Goal: Task Accomplishment & Management: Use online tool/utility

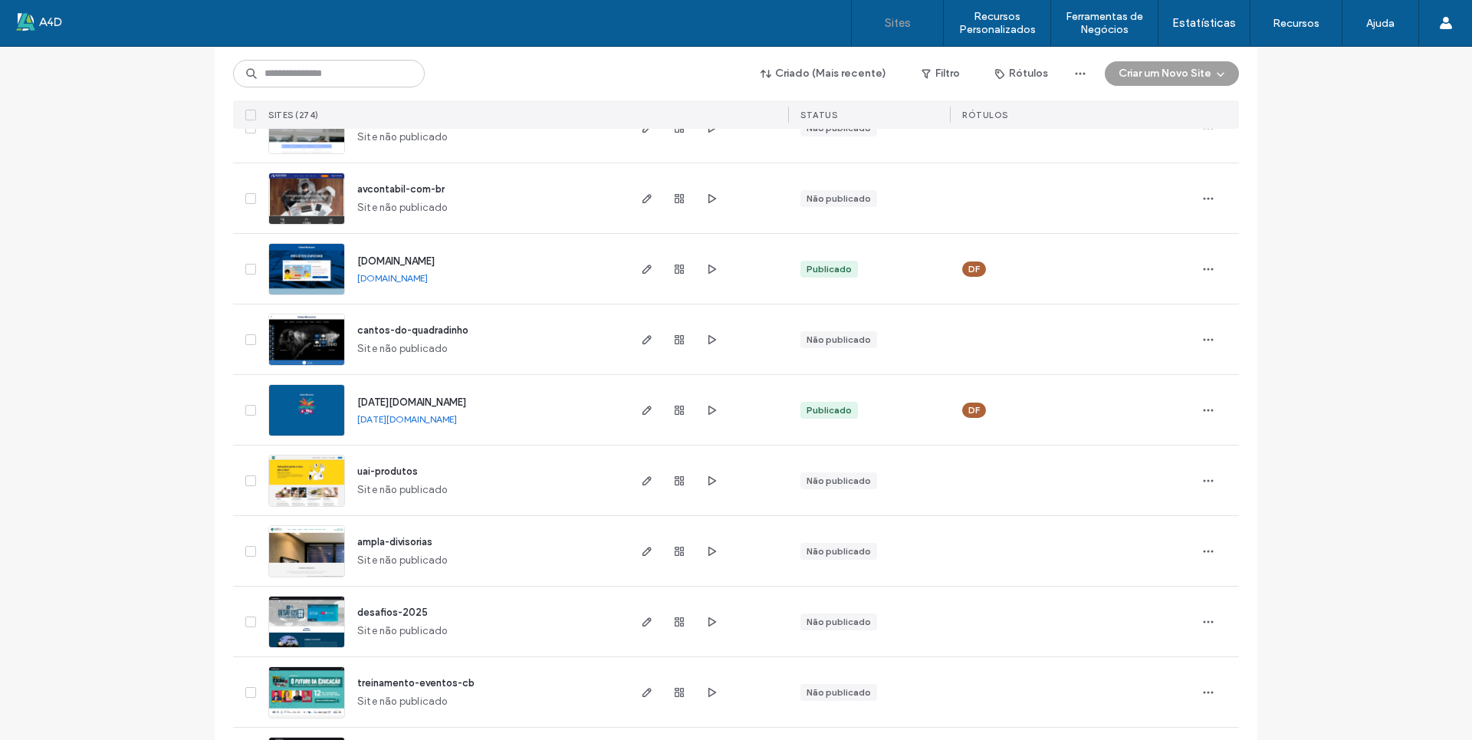
scroll to position [613, 0]
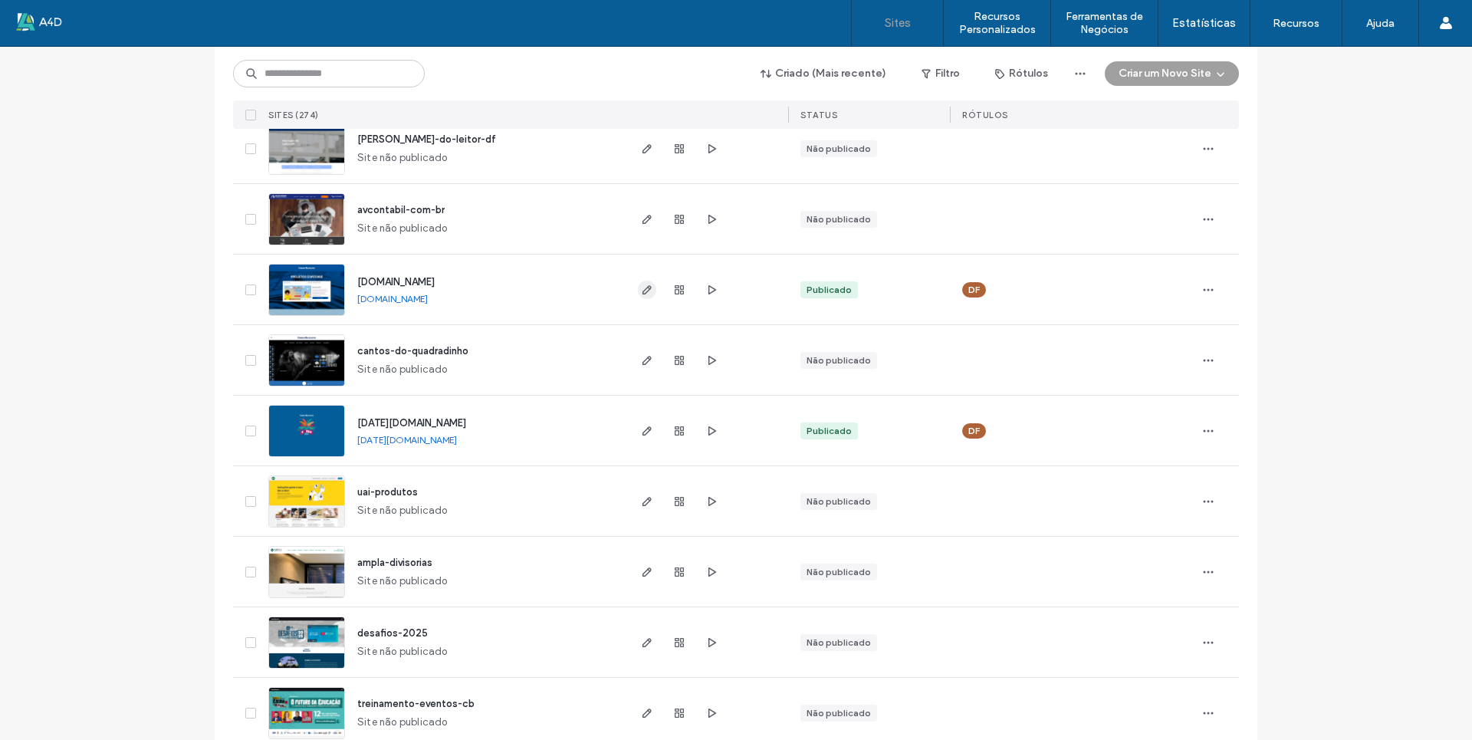
click at [643, 286] on use "button" at bounding box center [646, 289] width 9 height 9
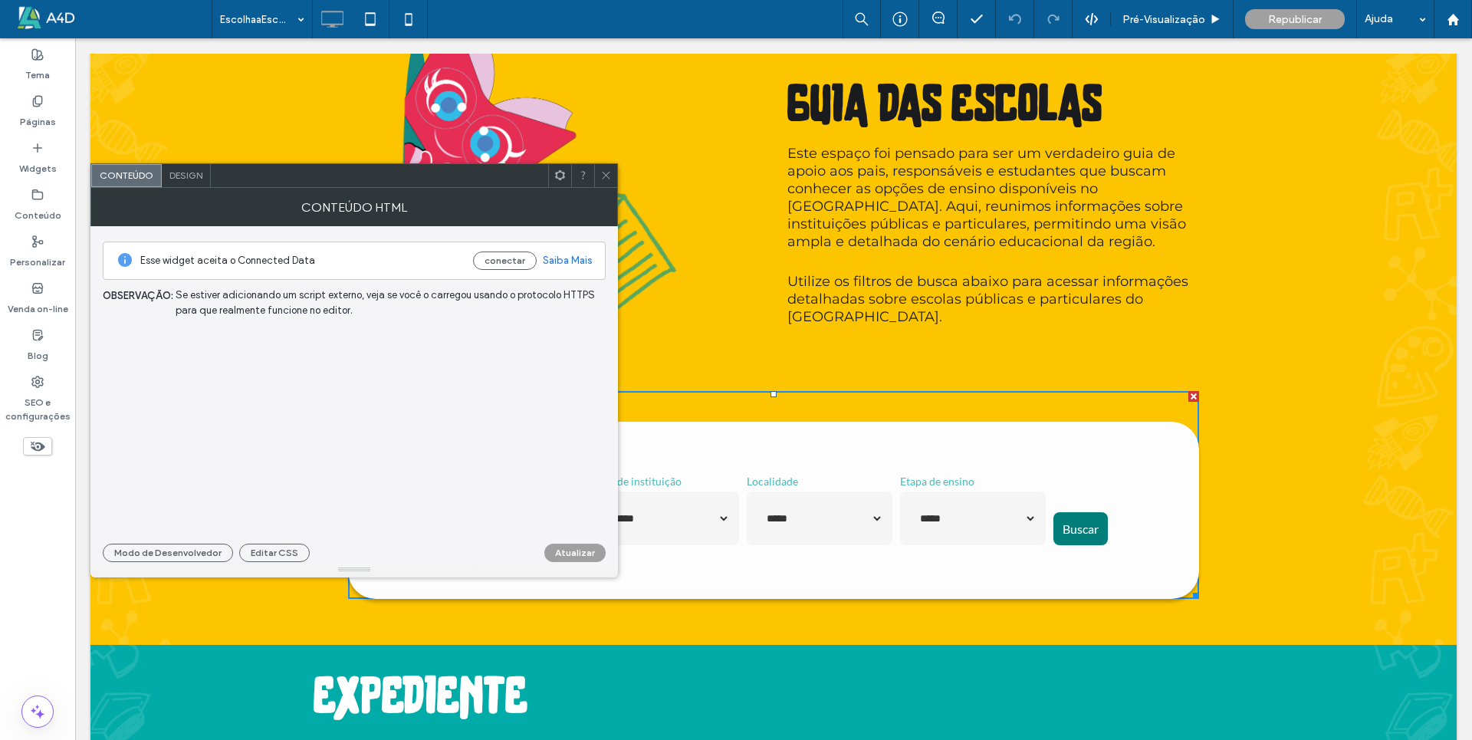
scroll to position [5401, 0]
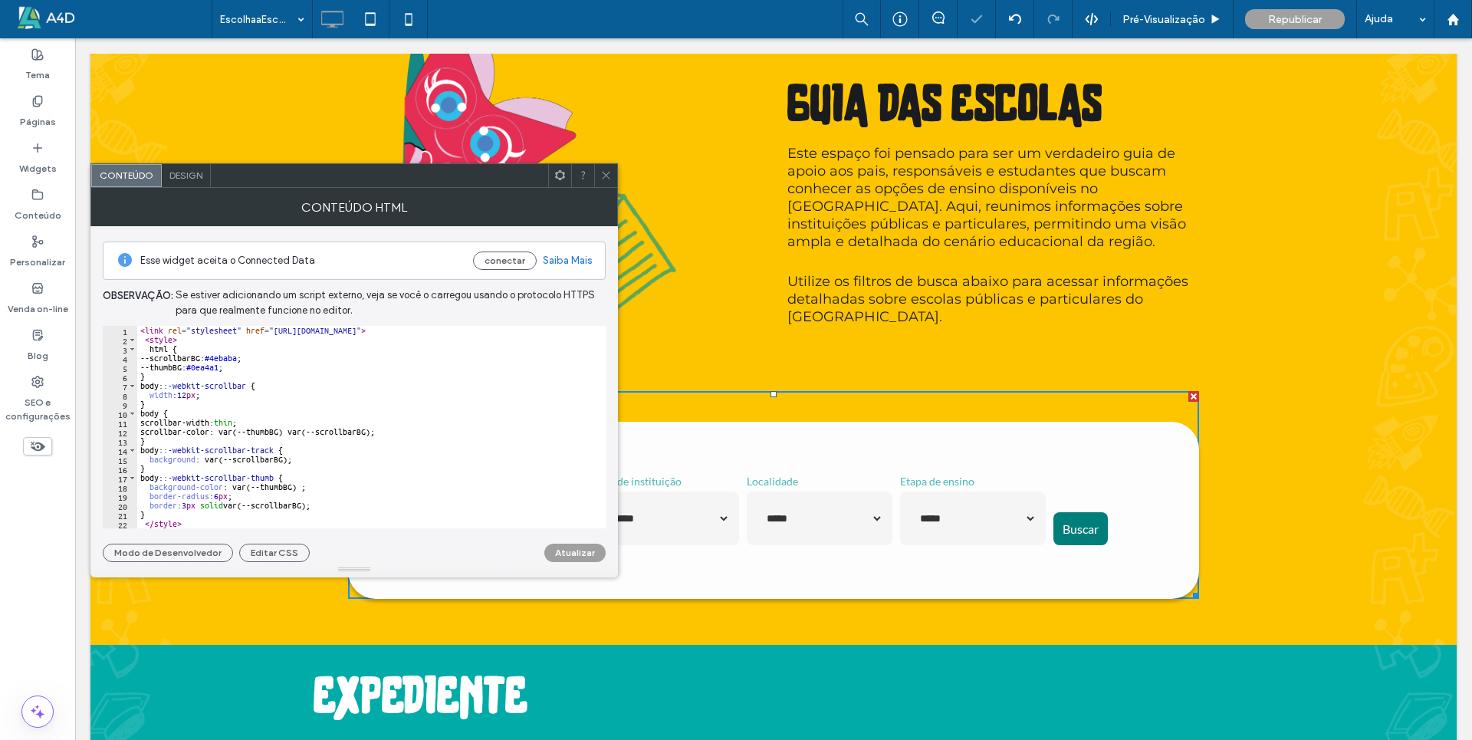
click at [228, 405] on div "< link rel = "stylesheet" href = "[URL][DOMAIN_NAME]" > < style > html { --scro…" at bounding box center [411, 430] width 549 height 208
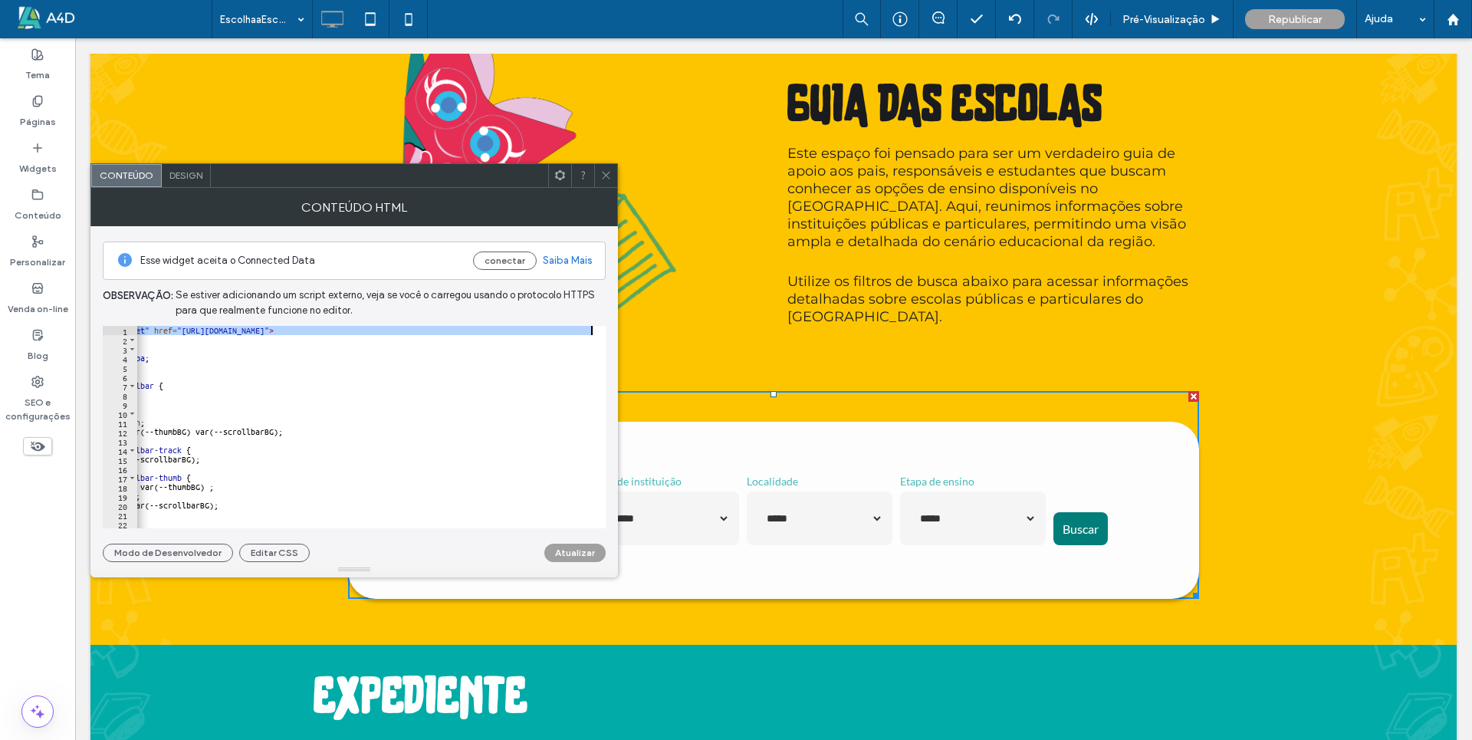
drag, startPoint x: 462, startPoint y: 329, endPoint x: 594, endPoint y: 328, distance: 131.8
click at [594, 328] on div "* 1 2 3 4 5 6 7 8 9 10 11 12 13 14 15 16 17 18 19 20 21 22 23 24 < link rel = "…" at bounding box center [355, 427] width 504 height 202
type textarea "**********"
click at [611, 177] on icon at bounding box center [605, 174] width 11 height 11
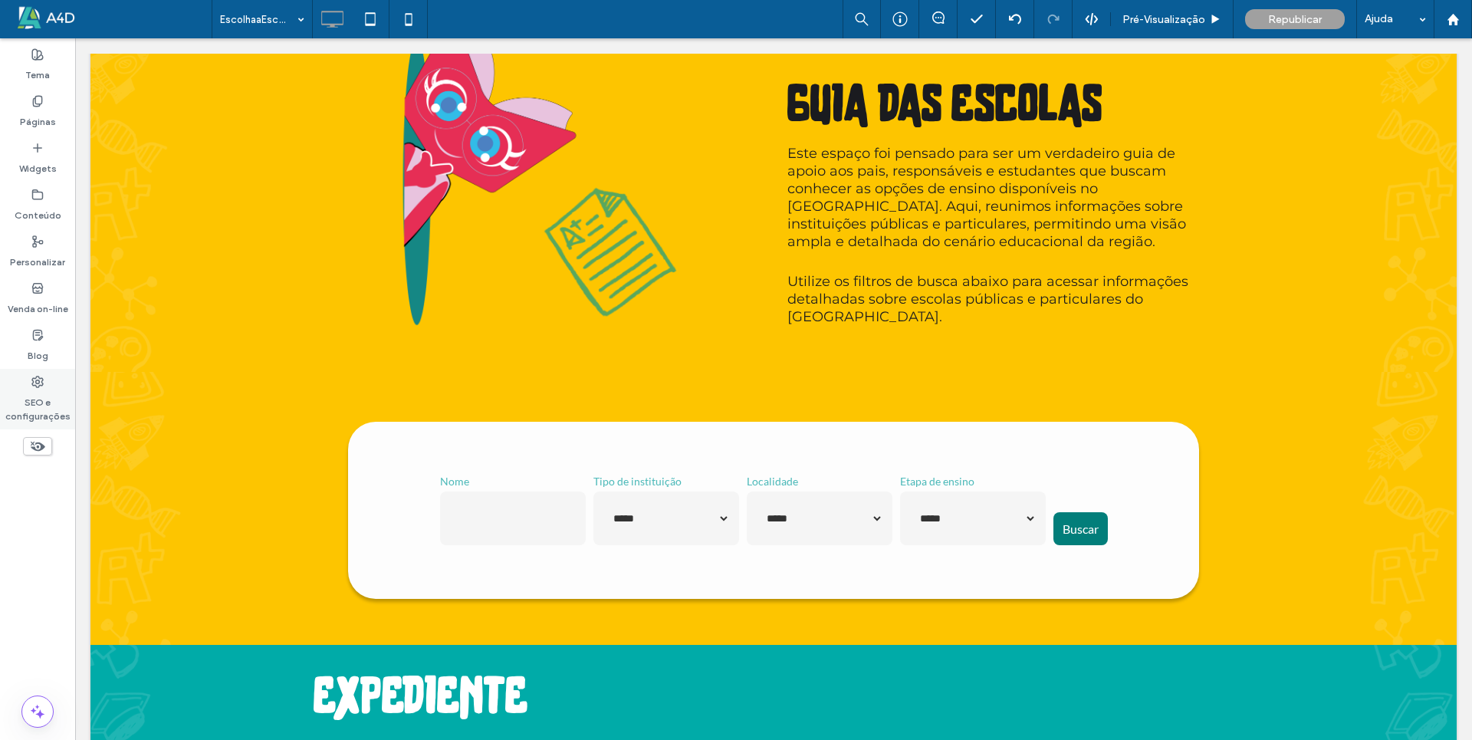
drag, startPoint x: 48, startPoint y: 389, endPoint x: 82, endPoint y: 341, distance: 58.3
click at [48, 389] on label "SEO e configurações" at bounding box center [37, 405] width 75 height 35
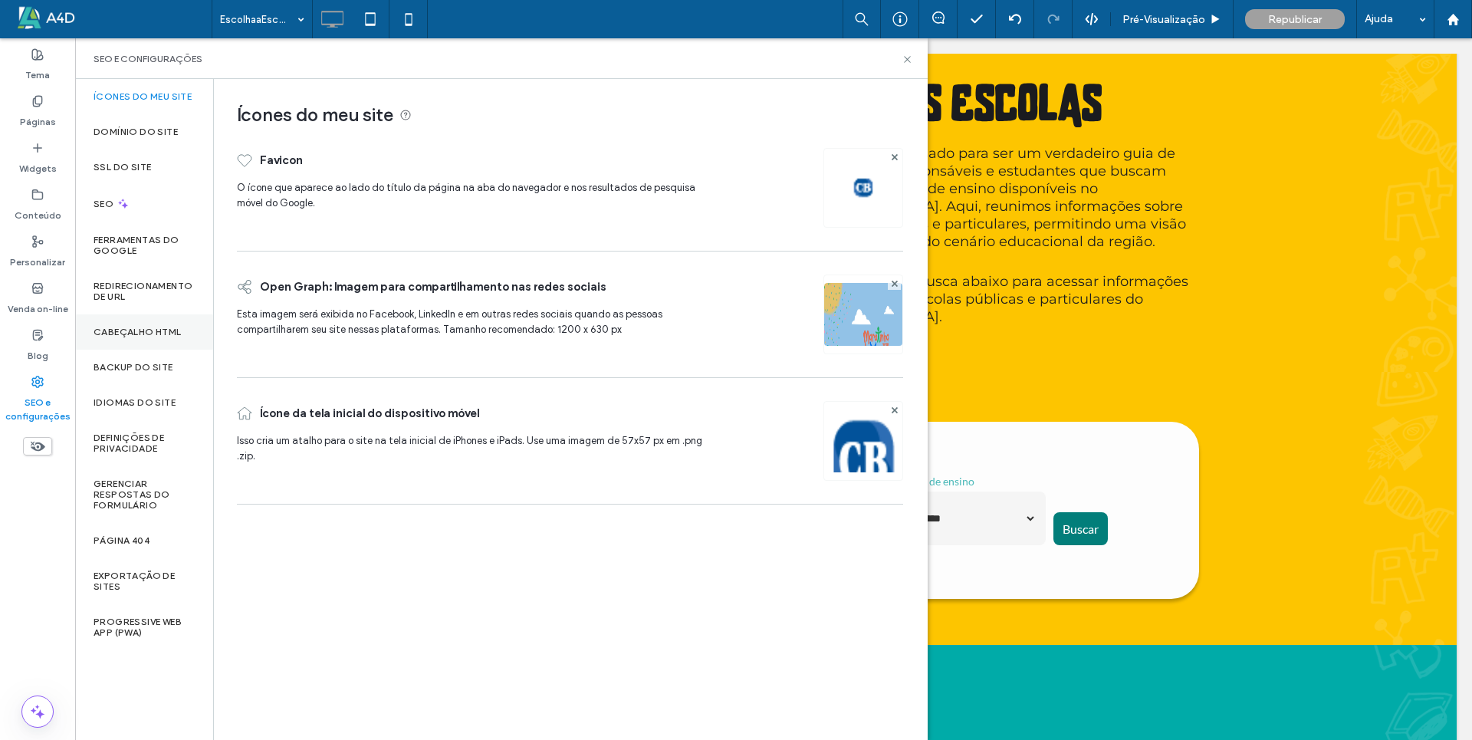
click at [172, 346] on div "Cabeçalho HTML" at bounding box center [144, 331] width 138 height 35
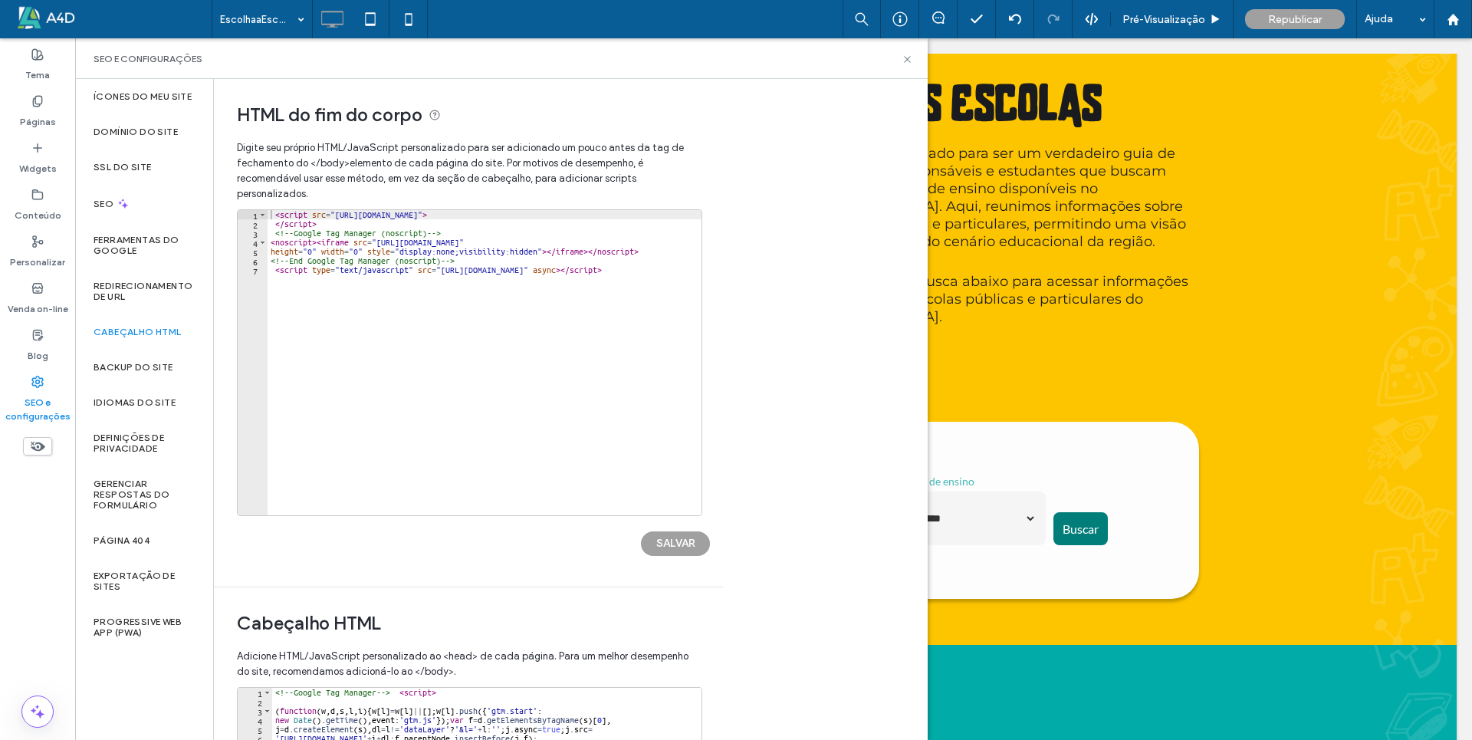
click at [598, 290] on div "< script src = "[URL][DOMAIN_NAME]" > </ script > <!-- Google Tag Manager (nosc…" at bounding box center [502, 371] width 471 height 323
type textarea "**********"
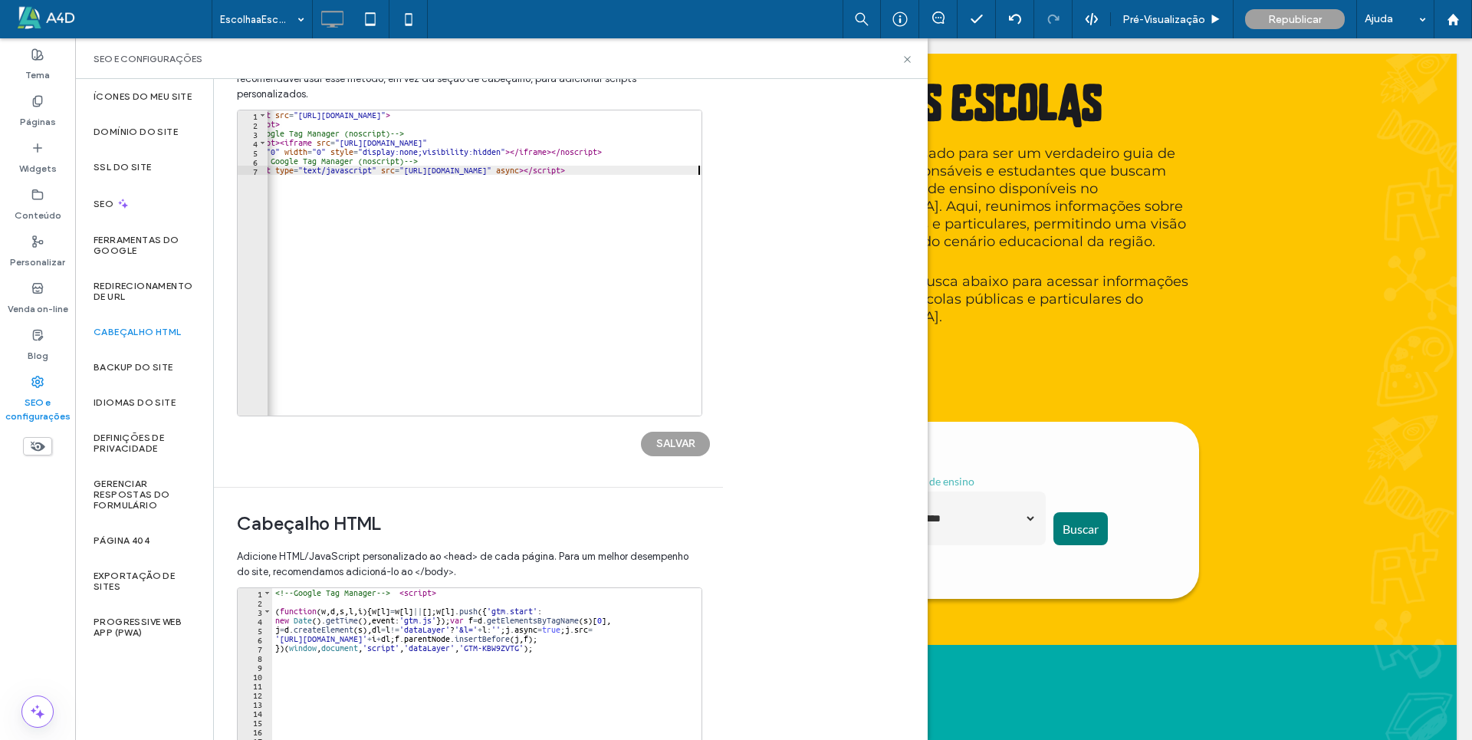
scroll to position [326, 0]
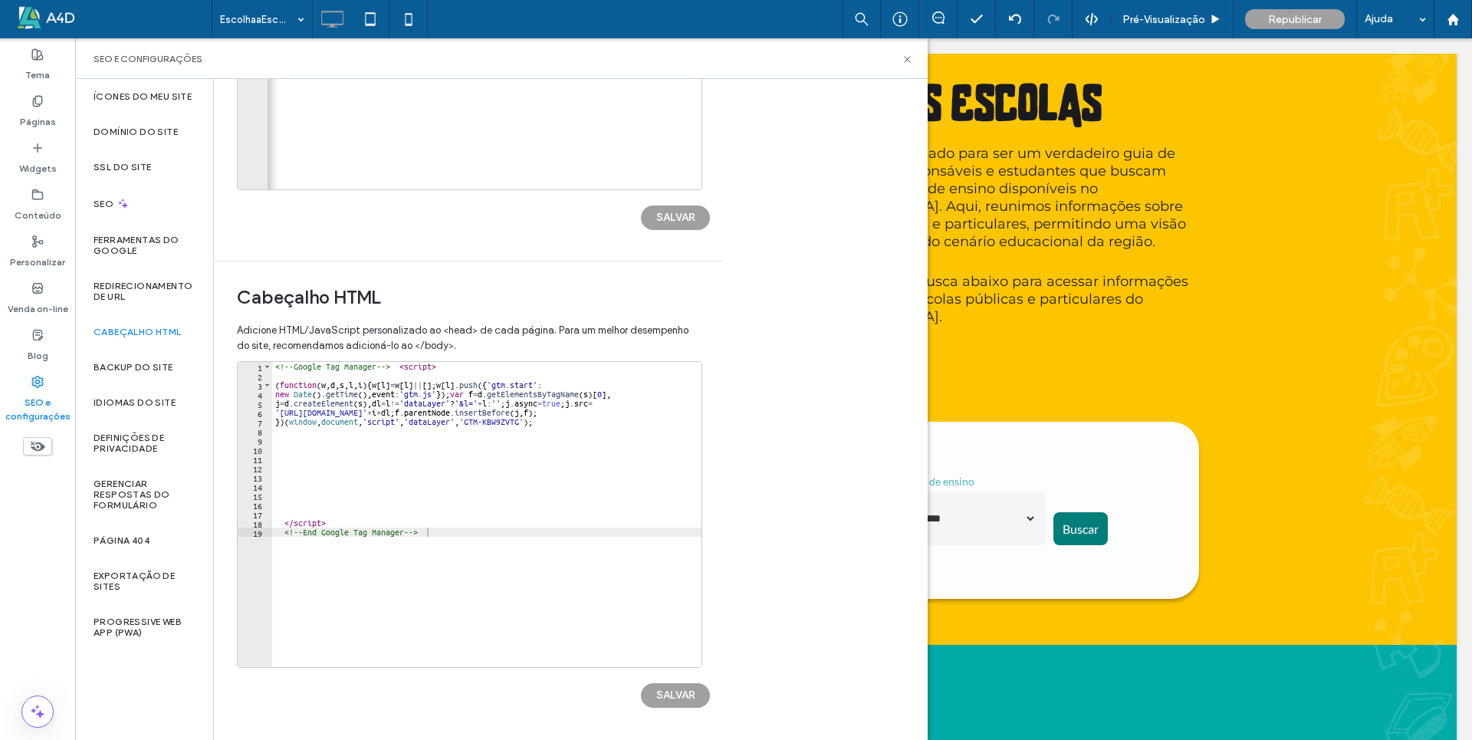
click at [558, 436] on div "<!-- Google Tag Manager --> < script > ( function ( w , d , s , l , i ) { w [ l…" at bounding box center [486, 523] width 429 height 323
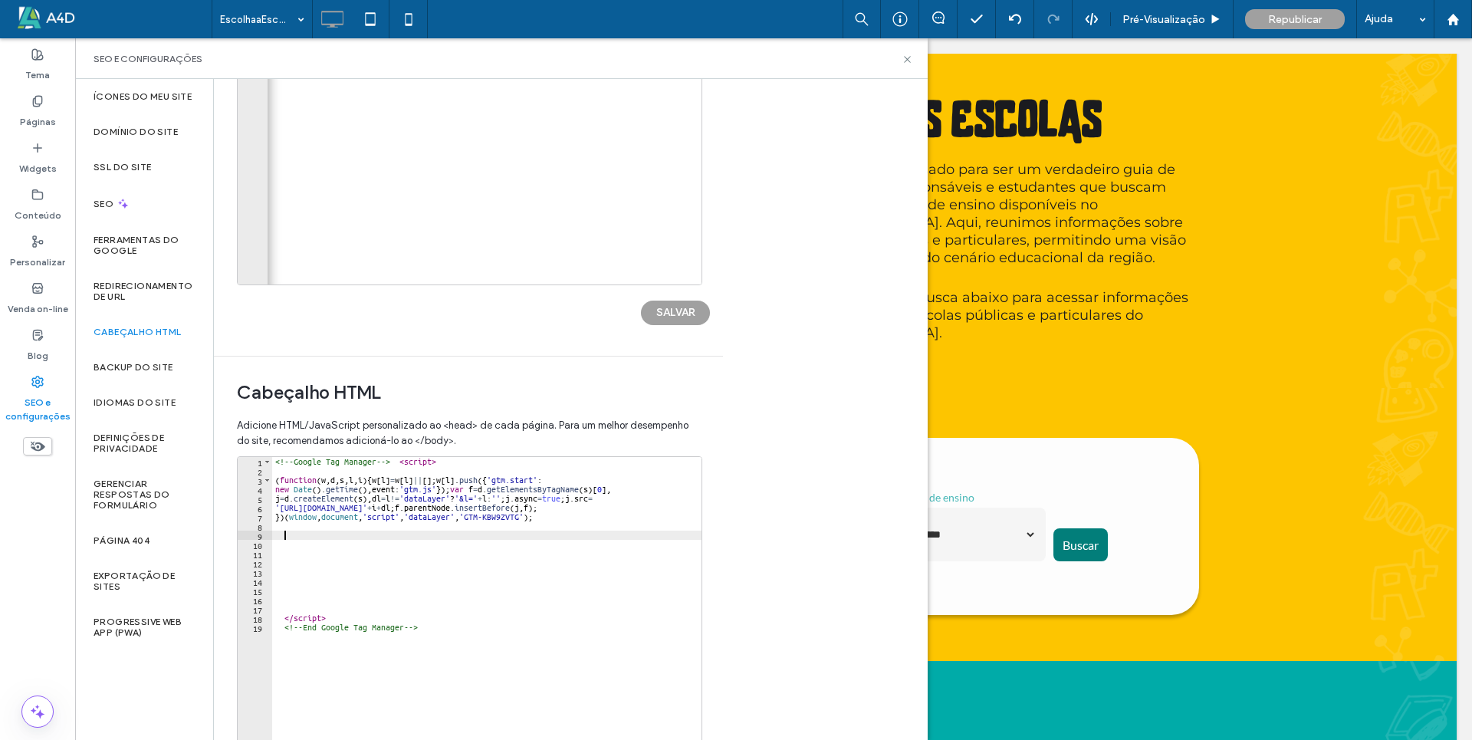
scroll to position [0, 0]
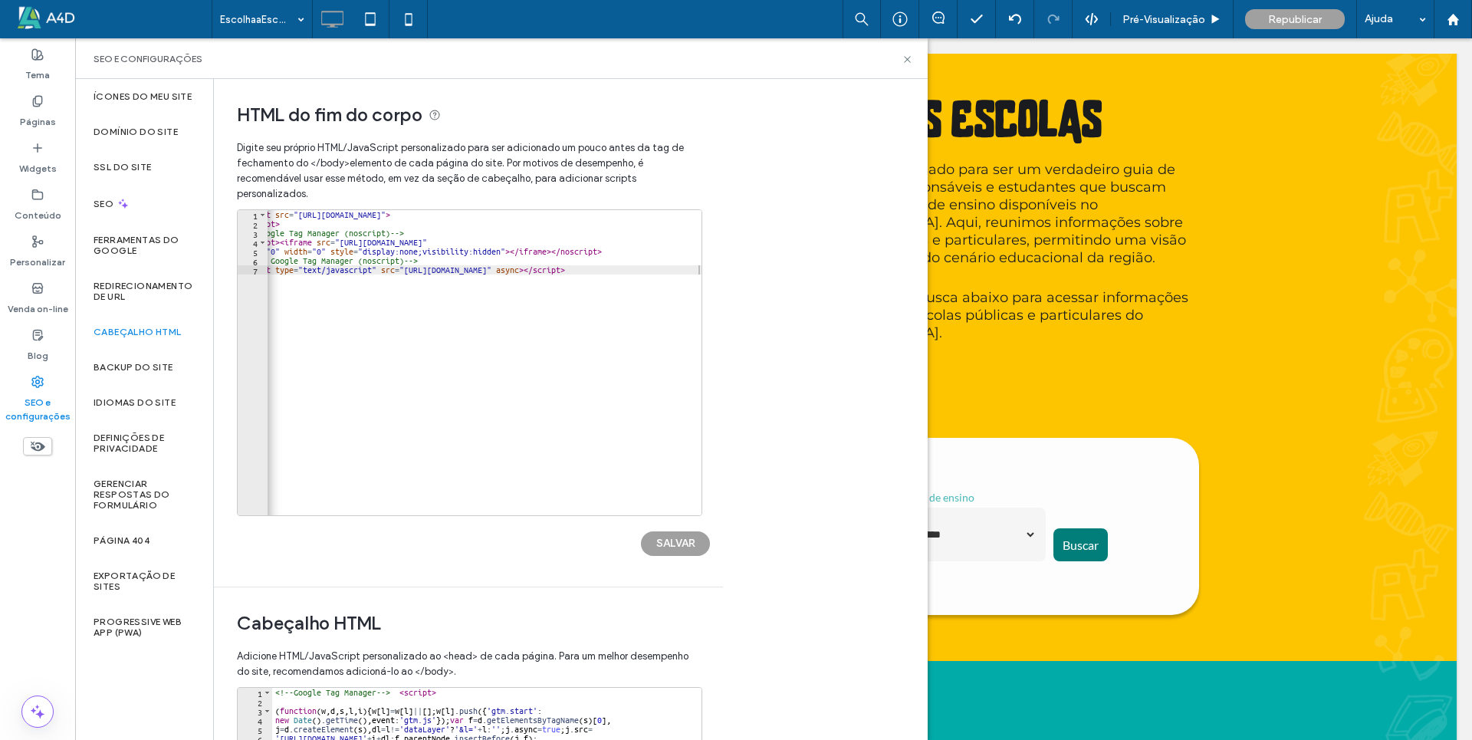
click at [345, 231] on div "< script src = "[URL][DOMAIN_NAME]" > </ script > <!-- Google Tag Manager (nosc…" at bounding box center [466, 365] width 471 height 311
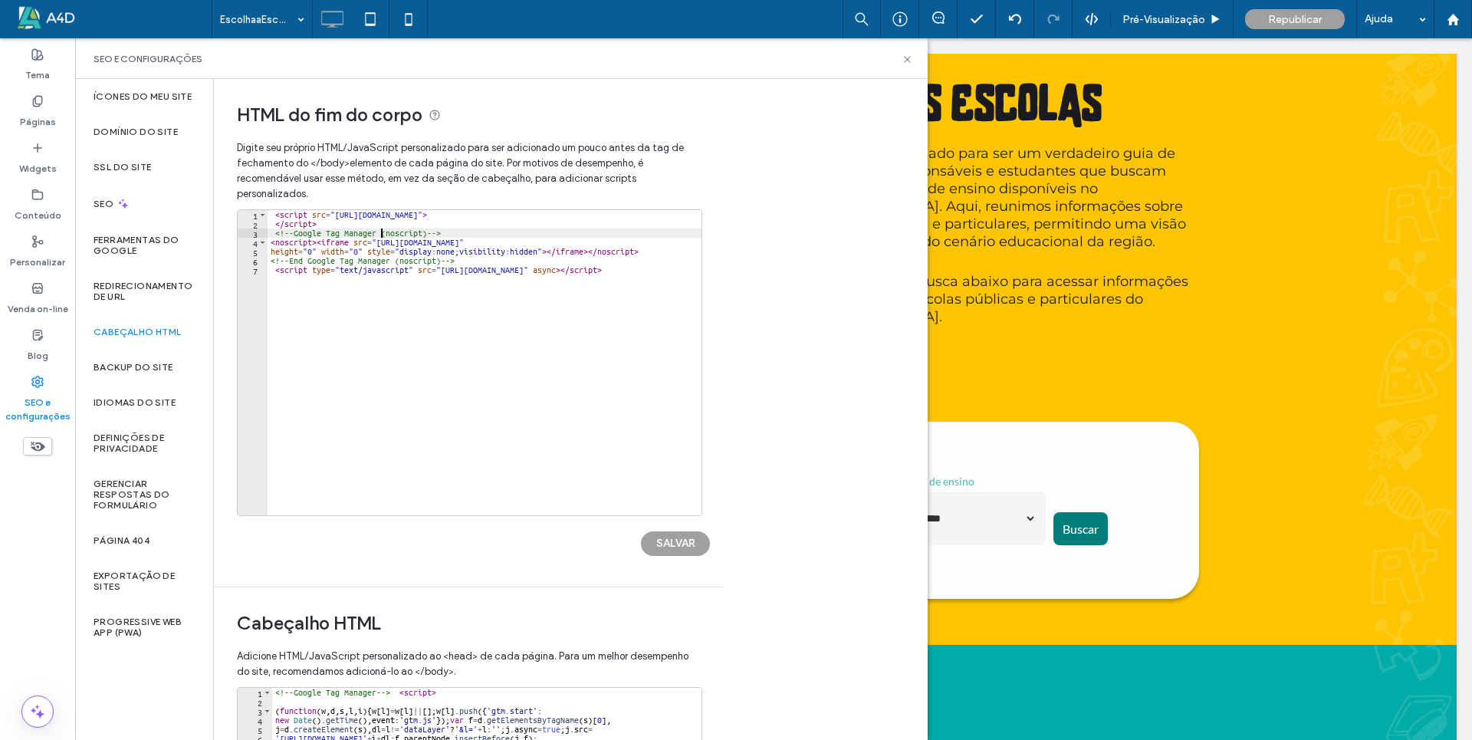
click at [275, 218] on div "< script src = "[URL][DOMAIN_NAME]" > </ script > <!-- Google Tag Manager (nosc…" at bounding box center [502, 365] width 471 height 311
type textarea "**********"
click at [267, 210] on div "< script src = "[URL][DOMAIN_NAME]" > </ script > <!-- Google Tag Manager (nosc…" at bounding box center [502, 365] width 471 height 311
click at [277, 222] on div "< script src = "[URL][DOMAIN_NAME]" > </ script > <!-- Google Tag Manager (nosc…" at bounding box center [502, 365] width 471 height 311
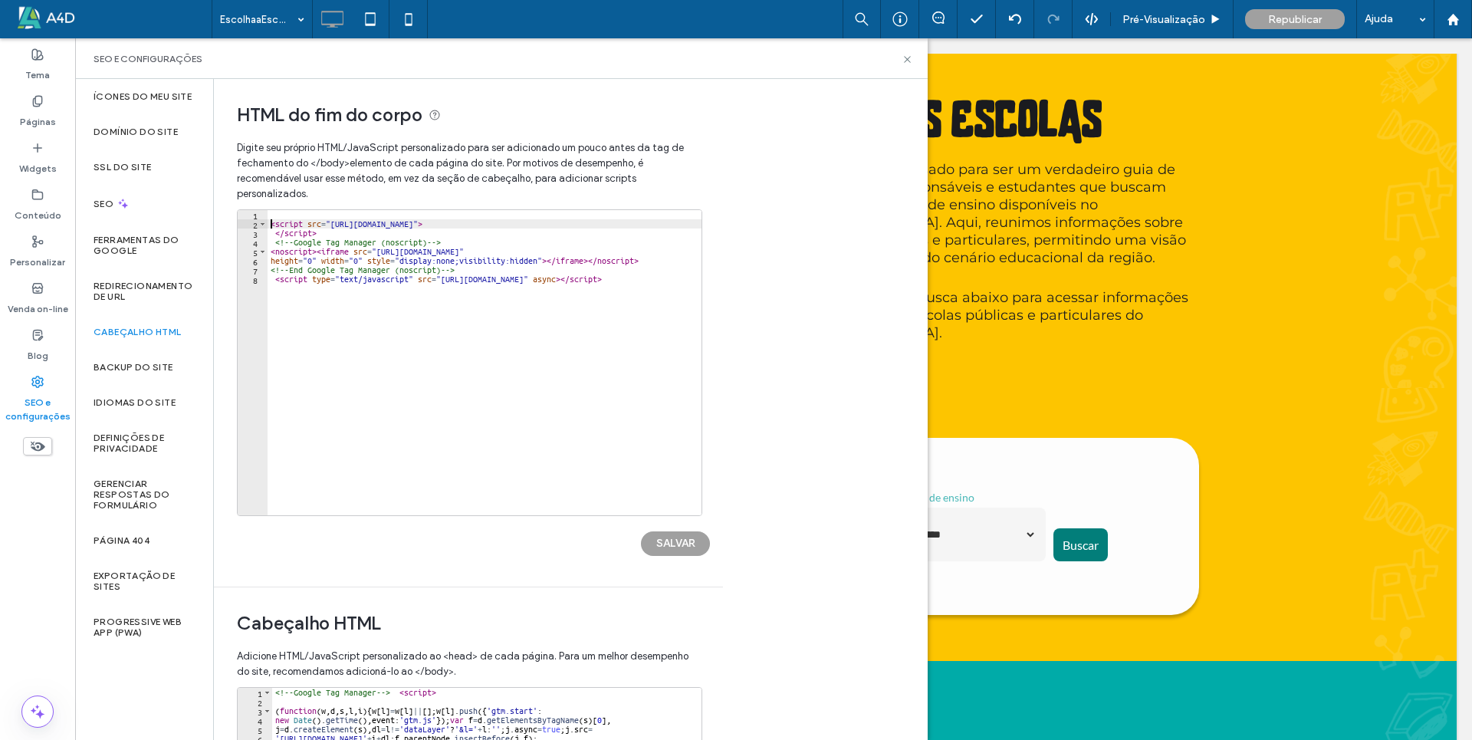
scroll to position [5401, 0]
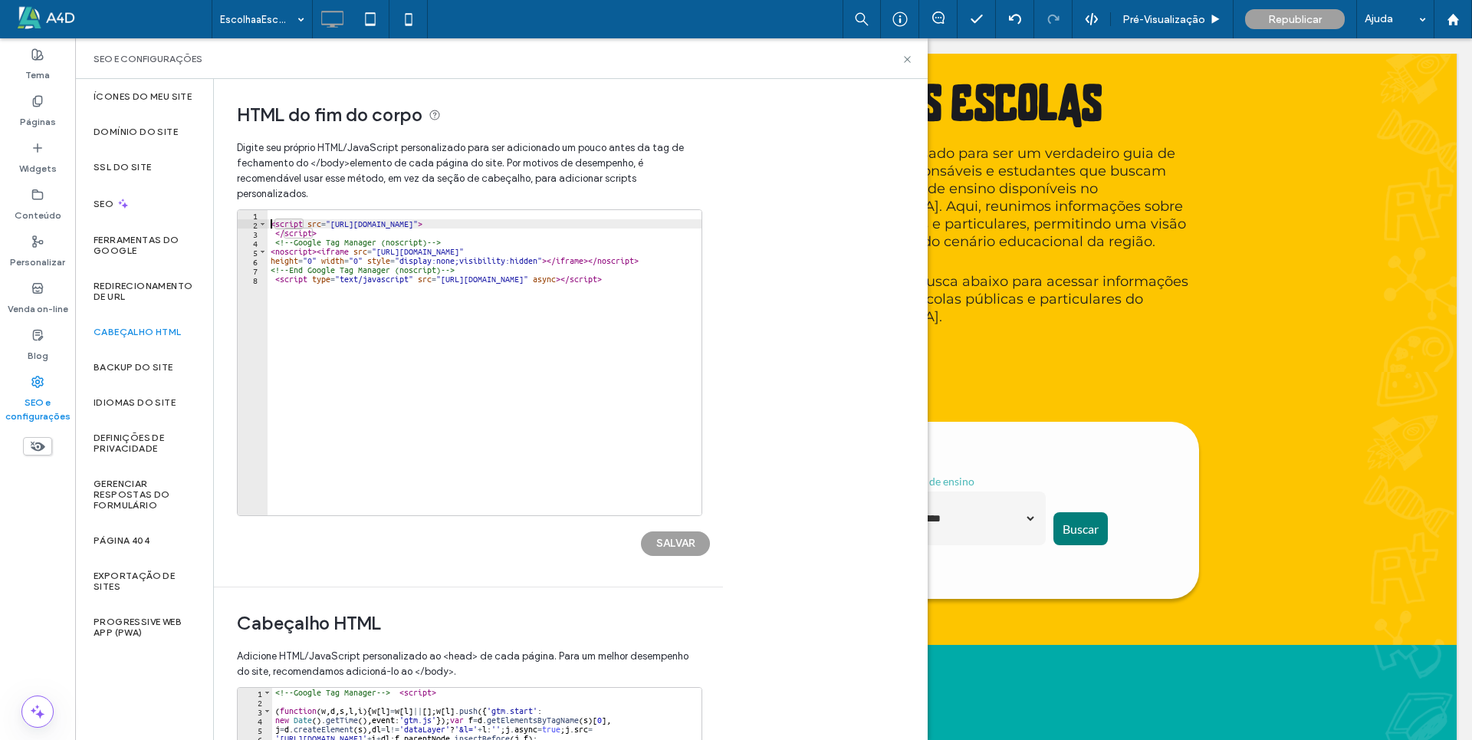
click at [278, 231] on div "< script src = "[URL][DOMAIN_NAME]" > </ script > <!-- Google Tag Manager (nosc…" at bounding box center [502, 365] width 471 height 311
click at [277, 232] on div "< script src = "[URL][DOMAIN_NAME]" > </ script > <!-- Google Tag Manager (nosc…" at bounding box center [502, 365] width 471 height 311
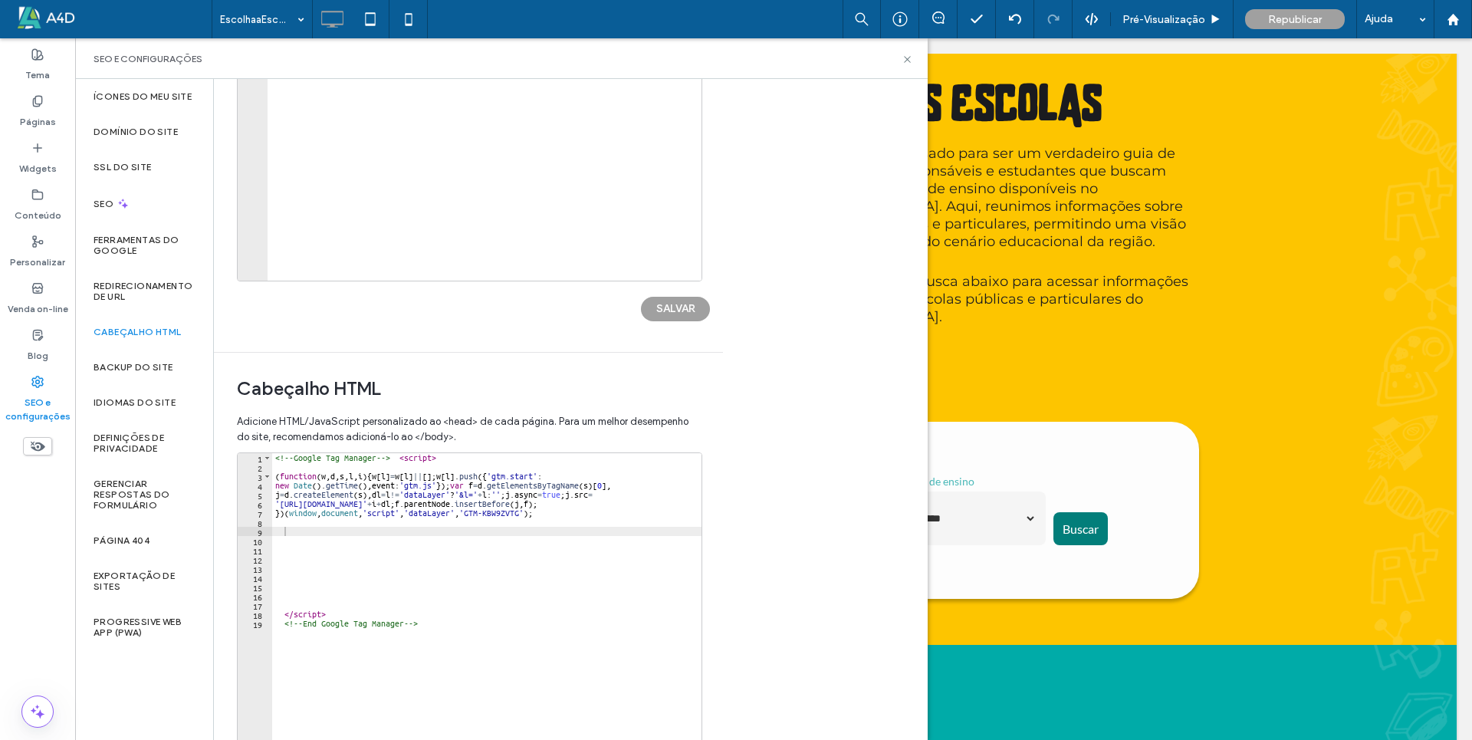
scroll to position [326, 0]
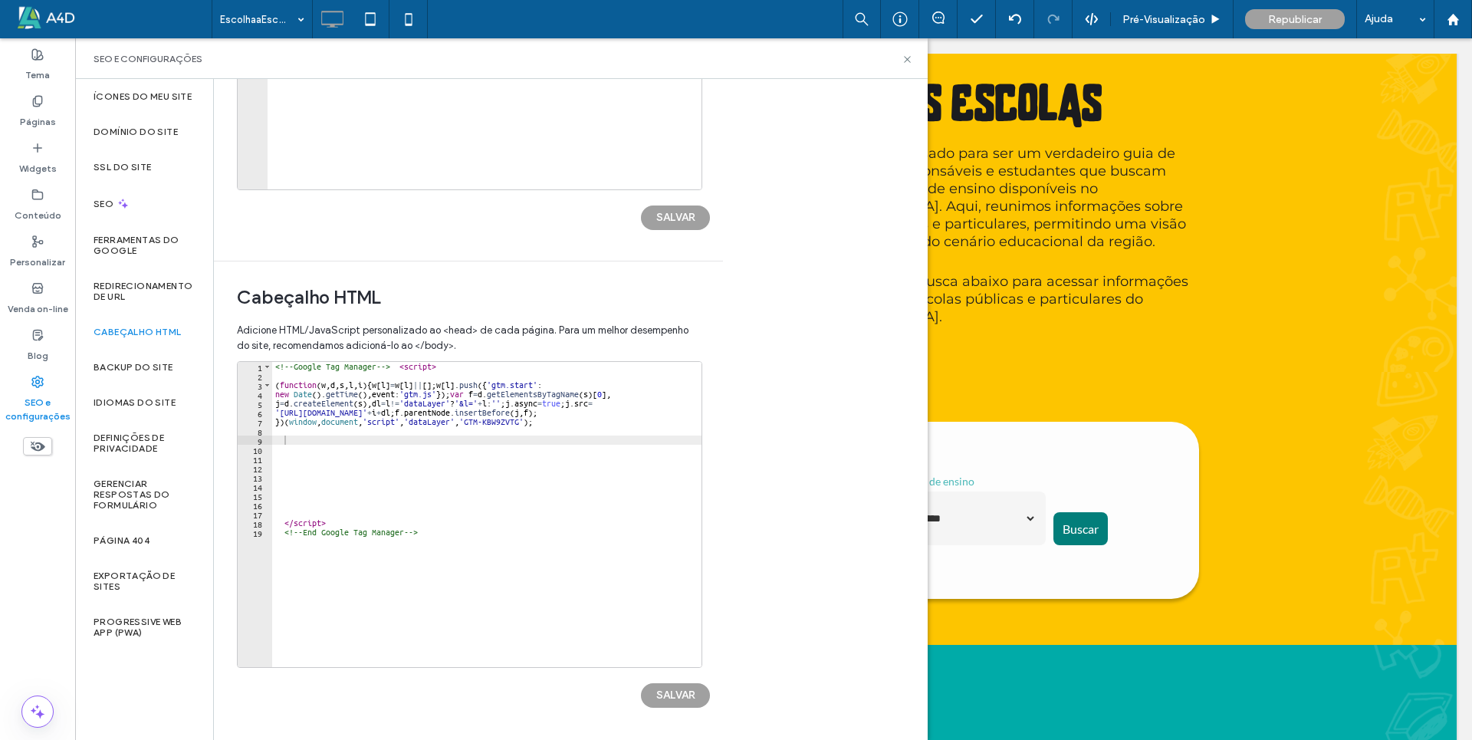
type textarea "*********"
click at [310, 469] on div "<!-- Google Tag Manager --> < script > ( function ( w , d , s , l , i ) { w [ l…" at bounding box center [486, 523] width 429 height 323
click at [283, 522] on div "<!-- Google Tag Manager --> < script > ( function ( w , d , s , l , i ) { w [ l…" at bounding box center [486, 523] width 429 height 323
type textarea "*********"
click at [289, 503] on div "<!-- Google Tag Manager --> < script > ( function ( w , d , s , l , i ) { w [ l…" at bounding box center [486, 523] width 429 height 323
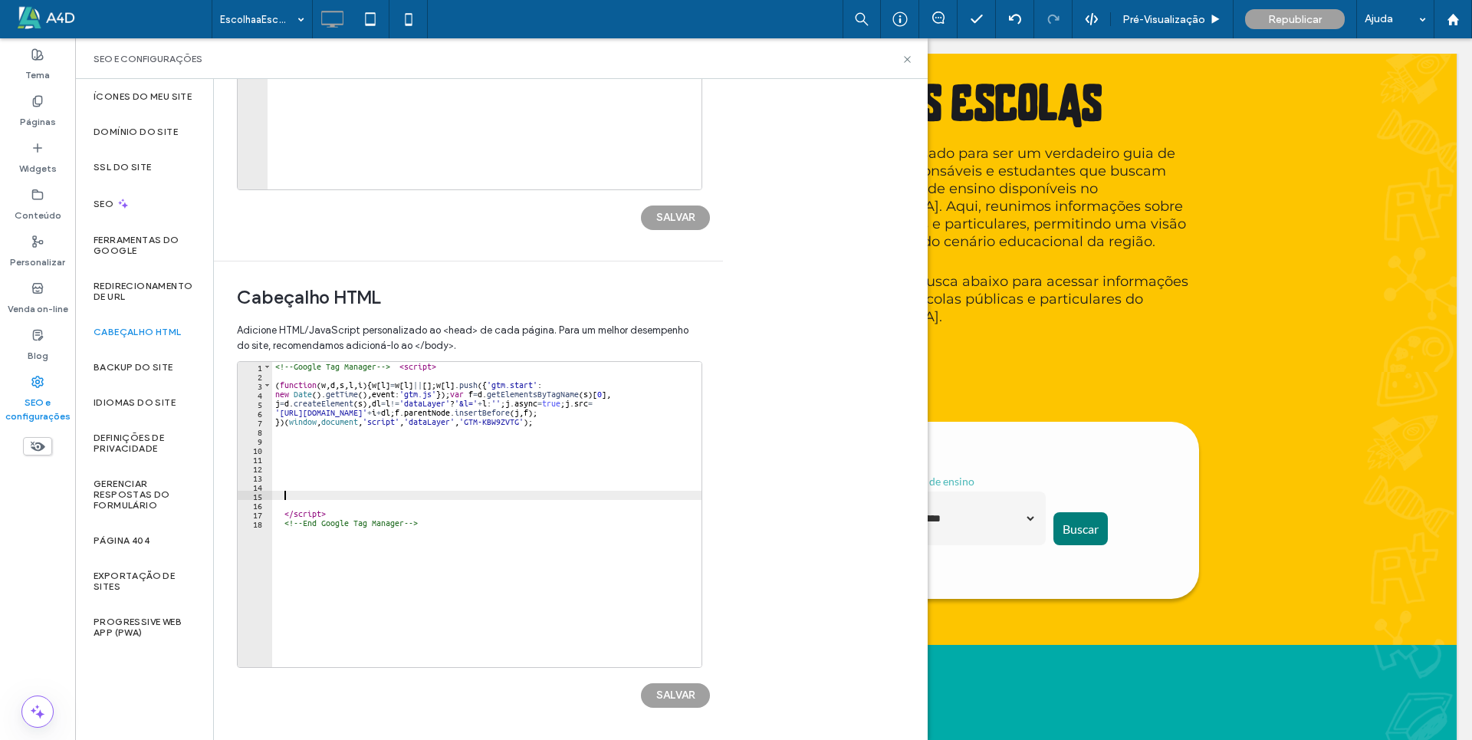
click at [299, 498] on div "<!-- Google Tag Manager --> < script > ( function ( w , d , s , l , i ) { w [ l…" at bounding box center [486, 523] width 429 height 323
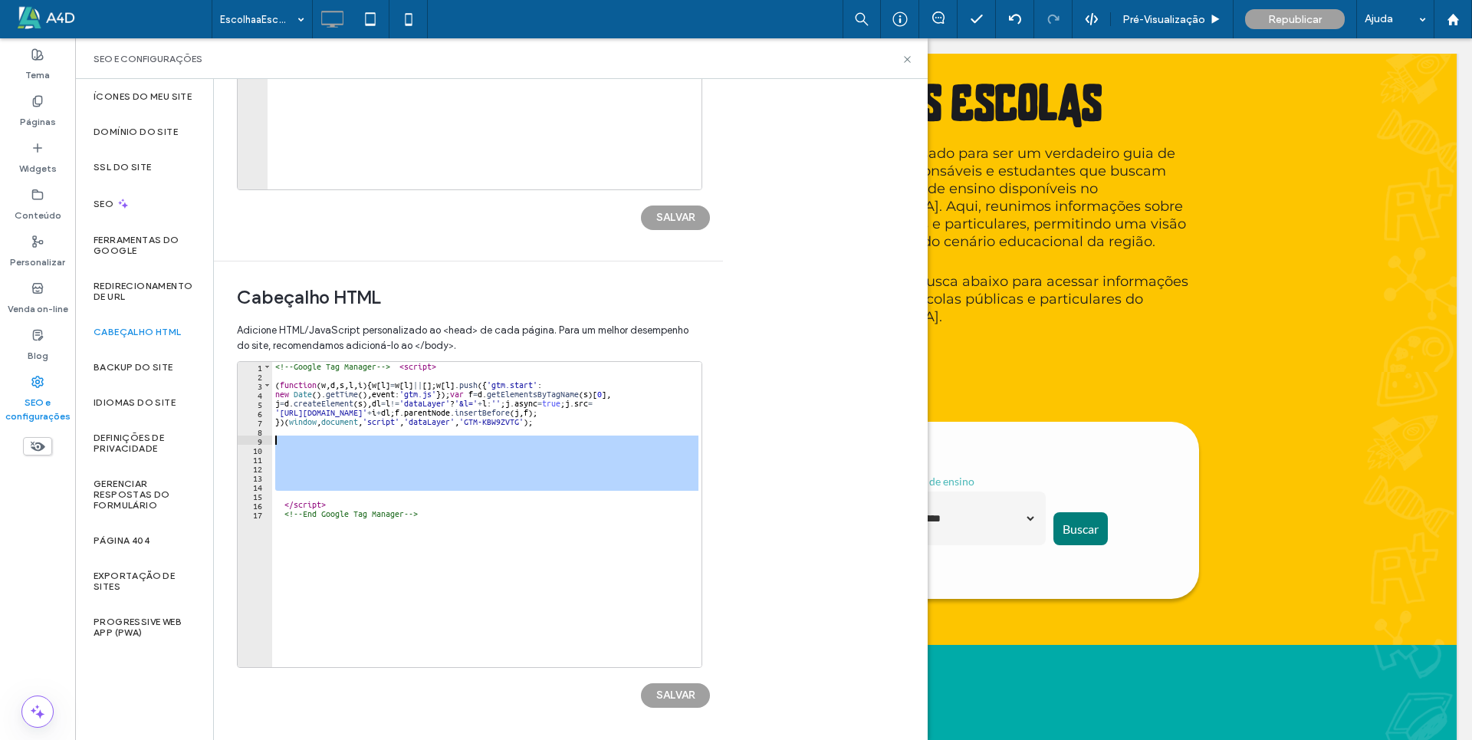
drag, startPoint x: 284, startPoint y: 493, endPoint x: 272, endPoint y: 435, distance: 58.8
click at [272, 435] on div "<!-- Google Tag Manager --> < script > ( function ( w , d , s , l , i ) { w [ l…" at bounding box center [486, 523] width 429 height 323
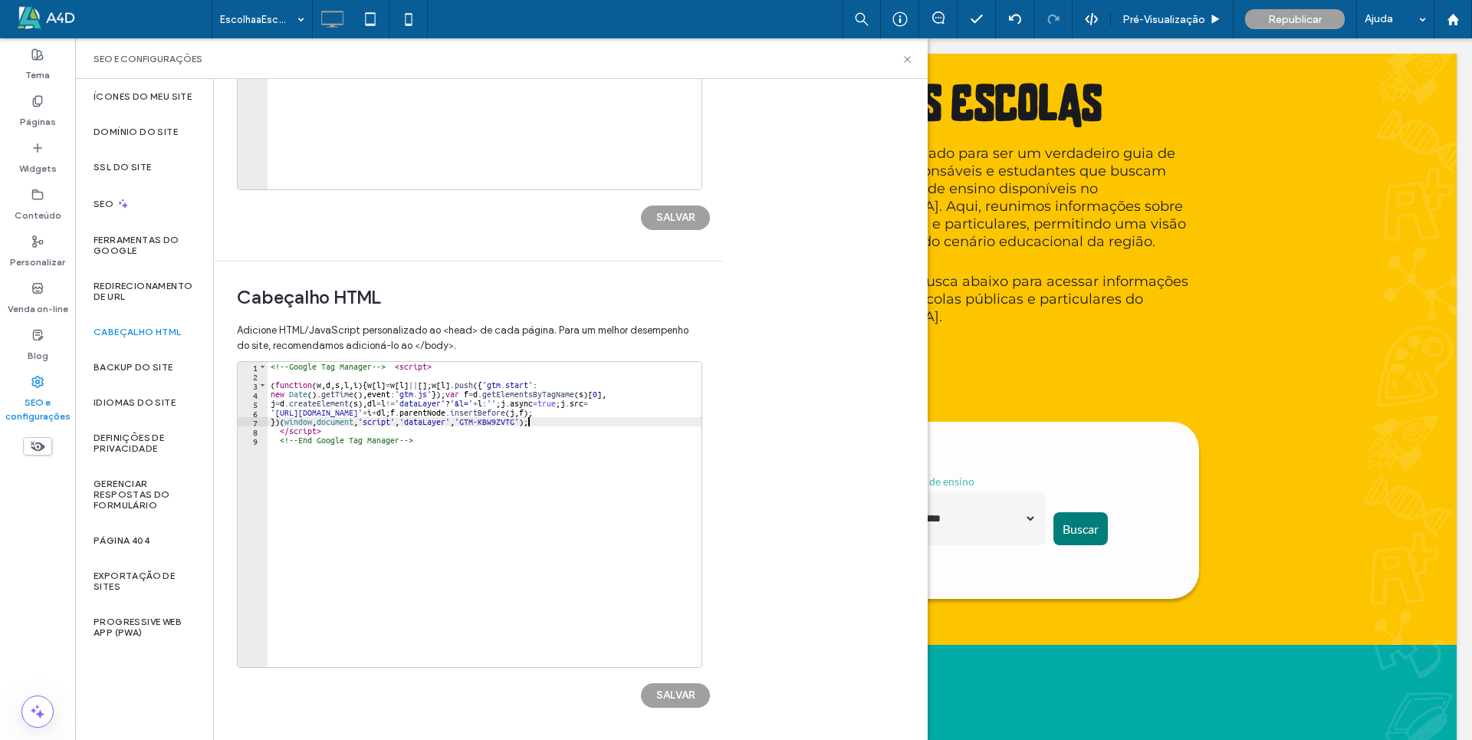
click at [430, 429] on div "<!-- Google Tag Manager --> < script > ( function ( w , d , s , l , i ) { w [ l…" at bounding box center [484, 523] width 434 height 323
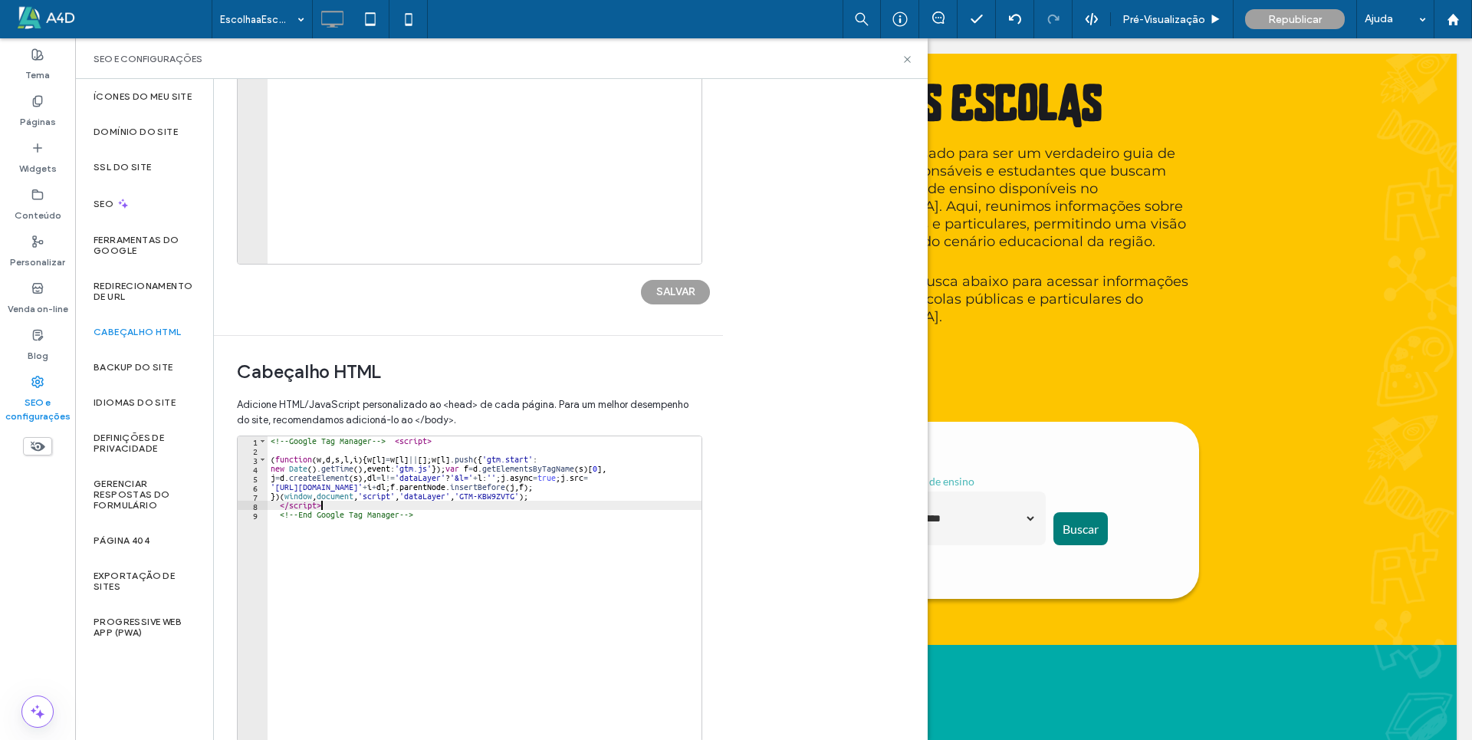
scroll to position [172, 0]
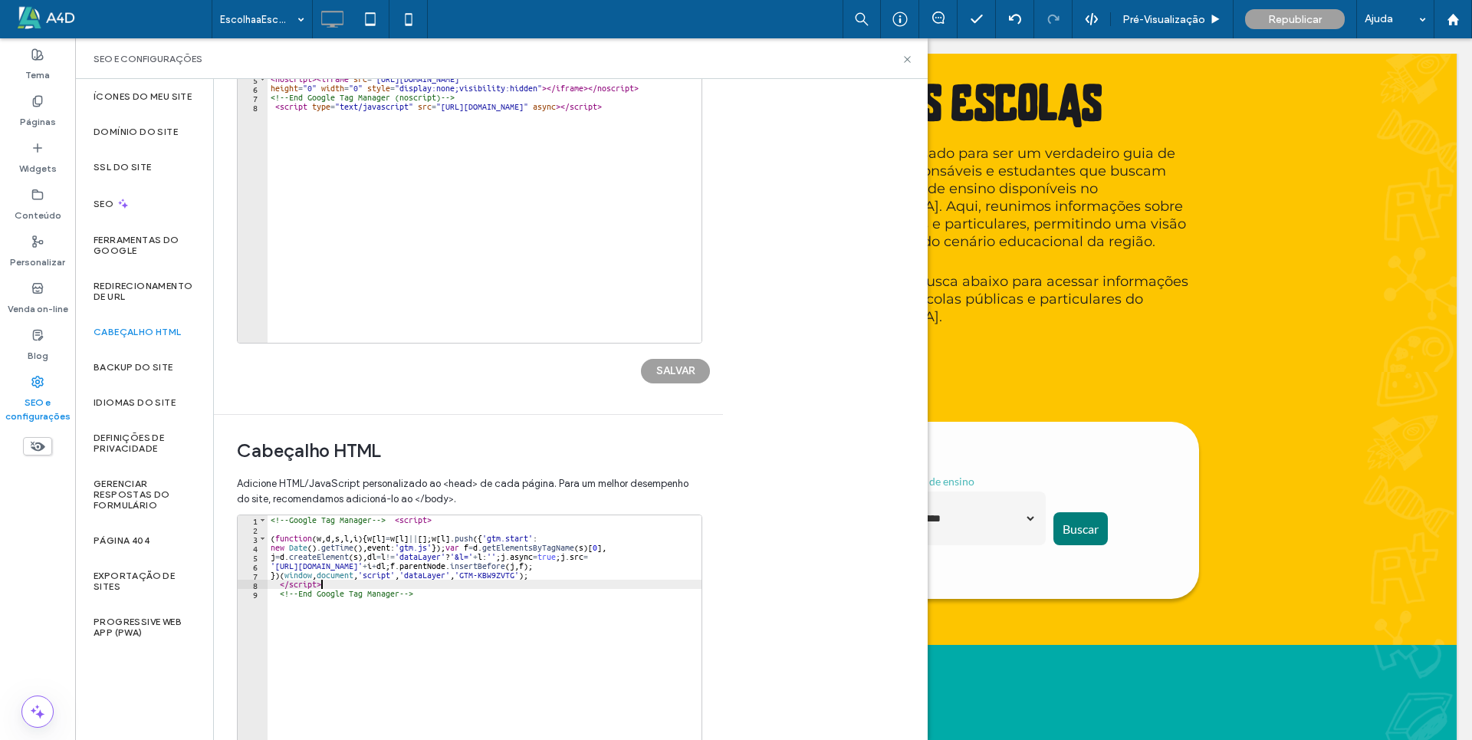
click at [268, 517] on div "<!-- Google Tag Manager --> < script > ( function ( w , d , s , l , i ) { w [ l…" at bounding box center [484, 676] width 434 height 323
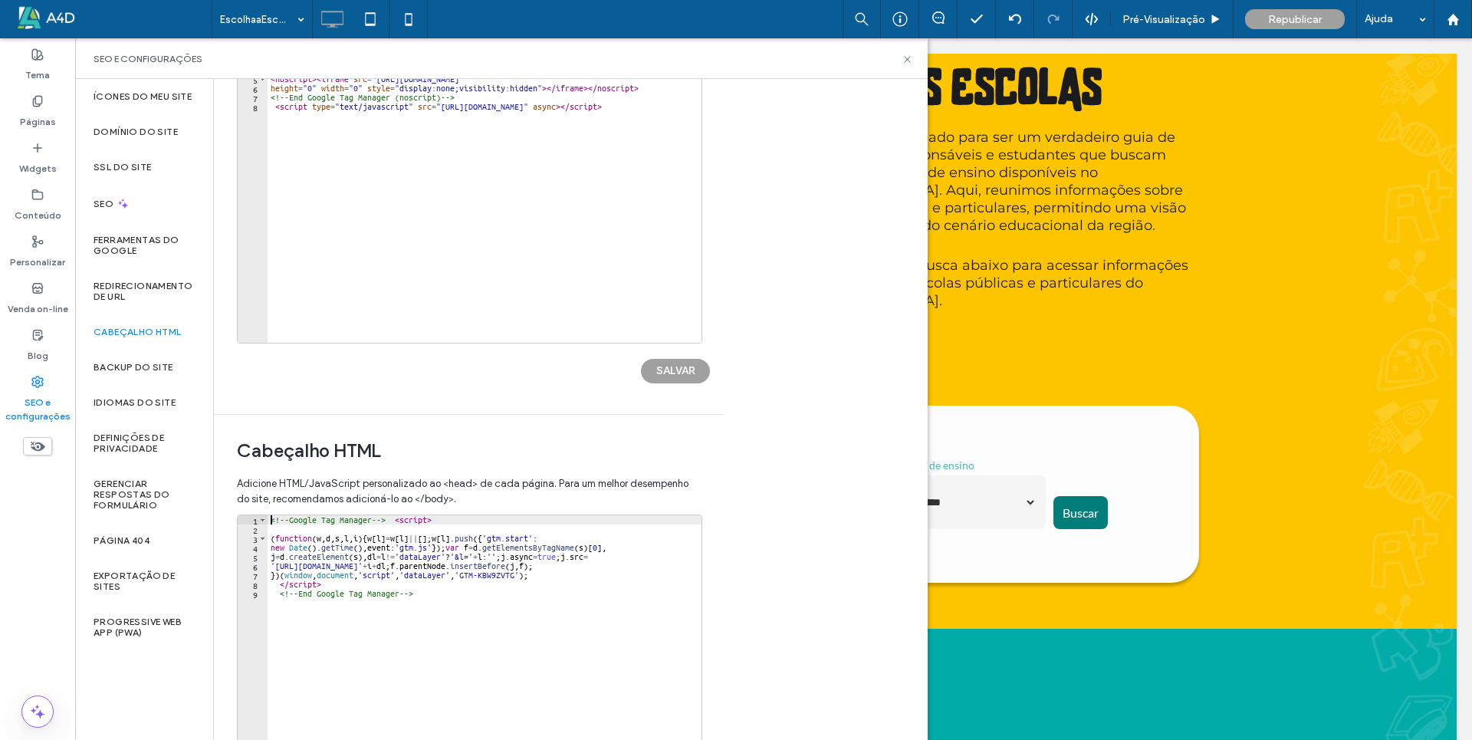
type textarea "**********"
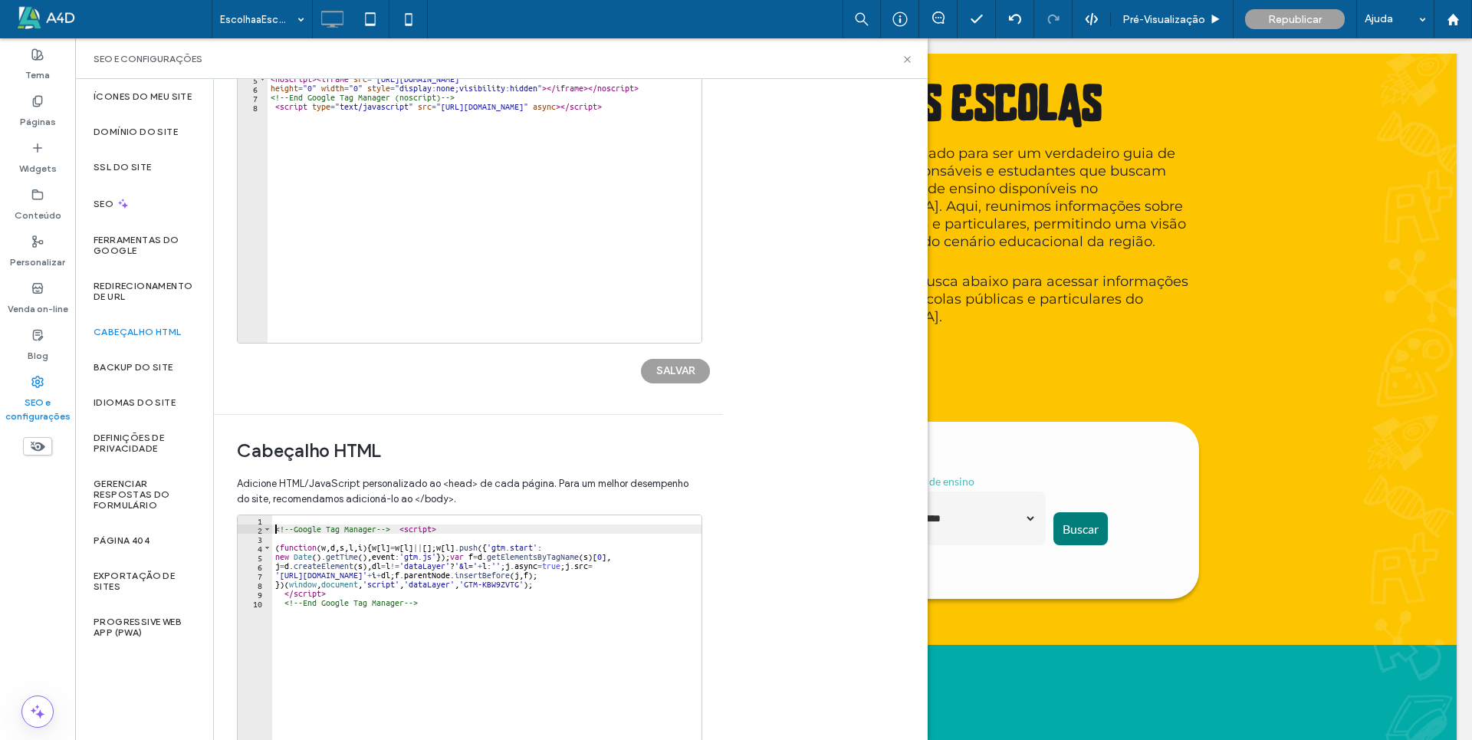
click at [282, 515] on div "<!-- Google Tag Manager --> < script > ( function ( w , d , s , l , i ) { w [ l…" at bounding box center [489, 676] width 434 height 323
paste textarea "**********"
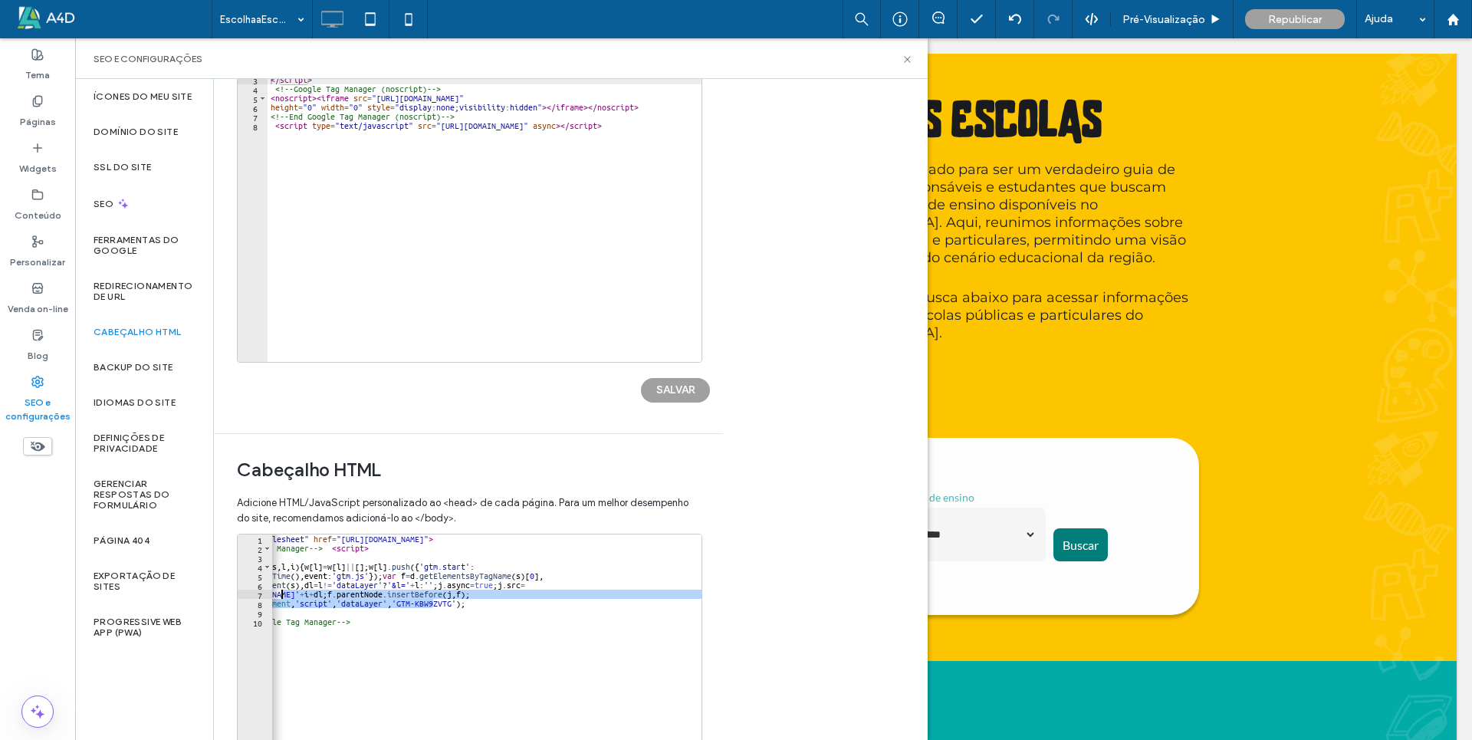
scroll to position [0, 26]
drag, startPoint x: 353, startPoint y: 603, endPoint x: 274, endPoint y: 593, distance: 79.6
click at [274, 593] on div "< link rel = "stylesheet" href = "[URL][DOMAIN_NAME]" > <!-- Google Tag Manager…" at bounding box center [529, 689] width 549 height 311
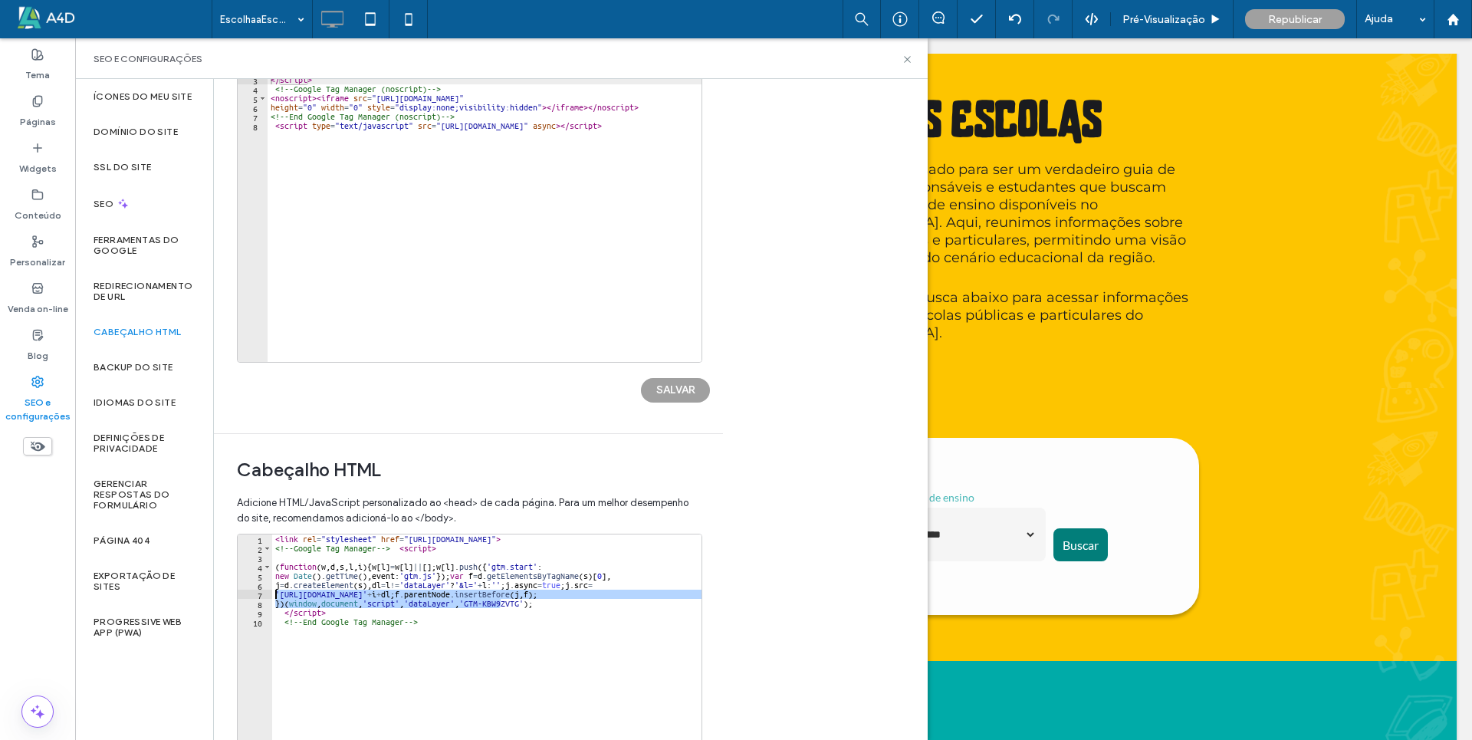
scroll to position [0, 0]
click at [289, 593] on div "< link rel = "stylesheet" href = "[URL][DOMAIN_NAME]" > <!-- Google Tag Manager…" at bounding box center [486, 686] width 429 height 305
click at [343, 566] on div "< link rel = "stylesheet" href = "[URL][DOMAIN_NAME]" > <!-- Google Tag Manager…" at bounding box center [546, 689] width 549 height 311
type textarea "**********"
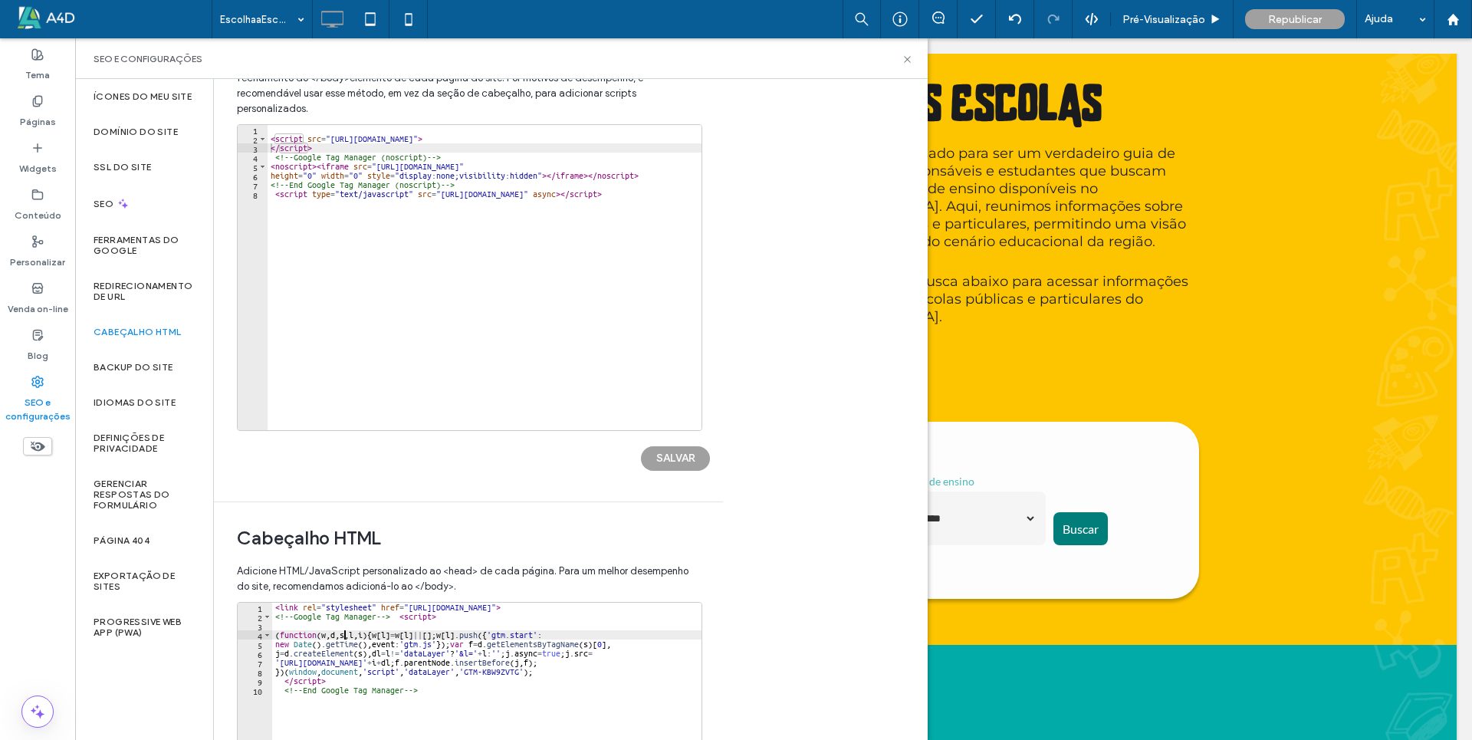
scroll to position [94, 0]
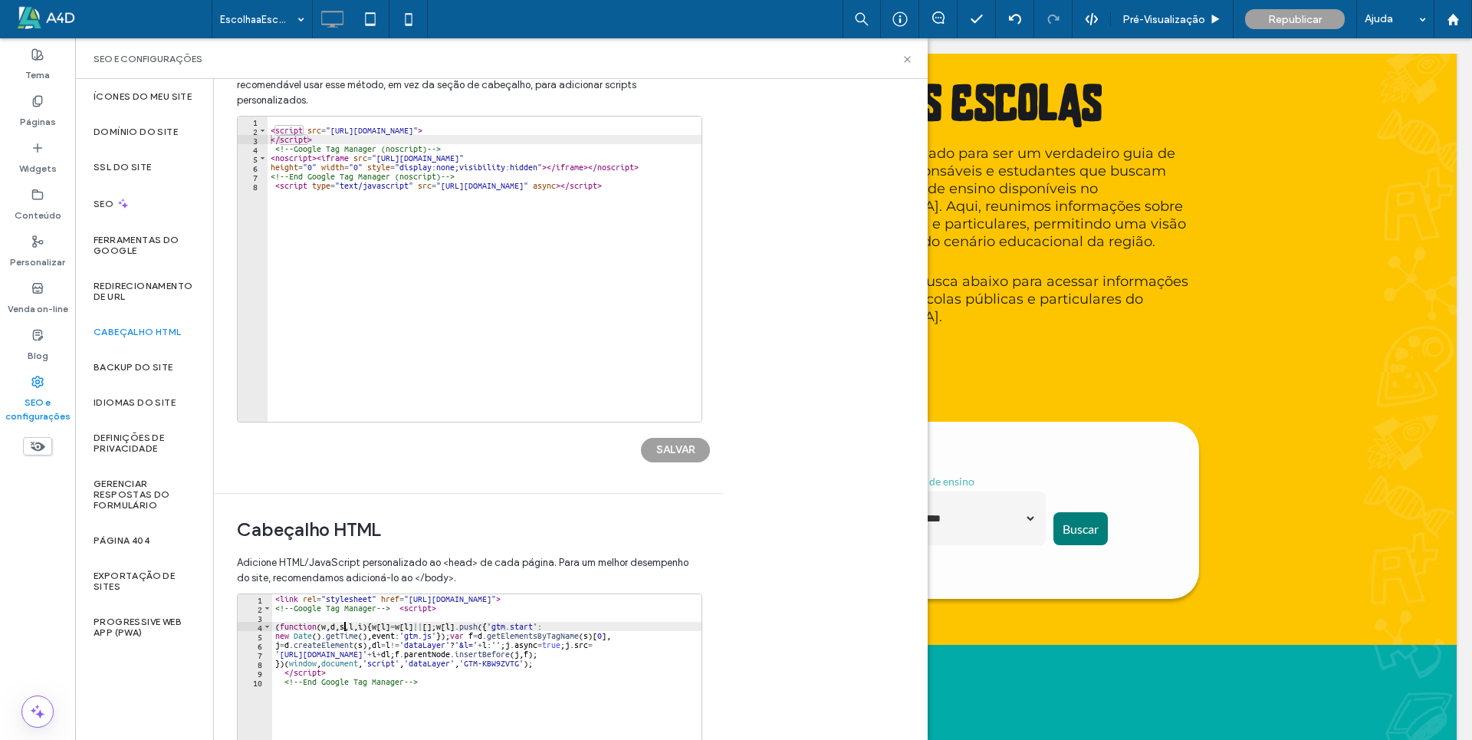
click at [269, 124] on div "< script src = "[URL][DOMAIN_NAME]" > </ script > <!-- Google Tag Manager (nosc…" at bounding box center [502, 272] width 471 height 311
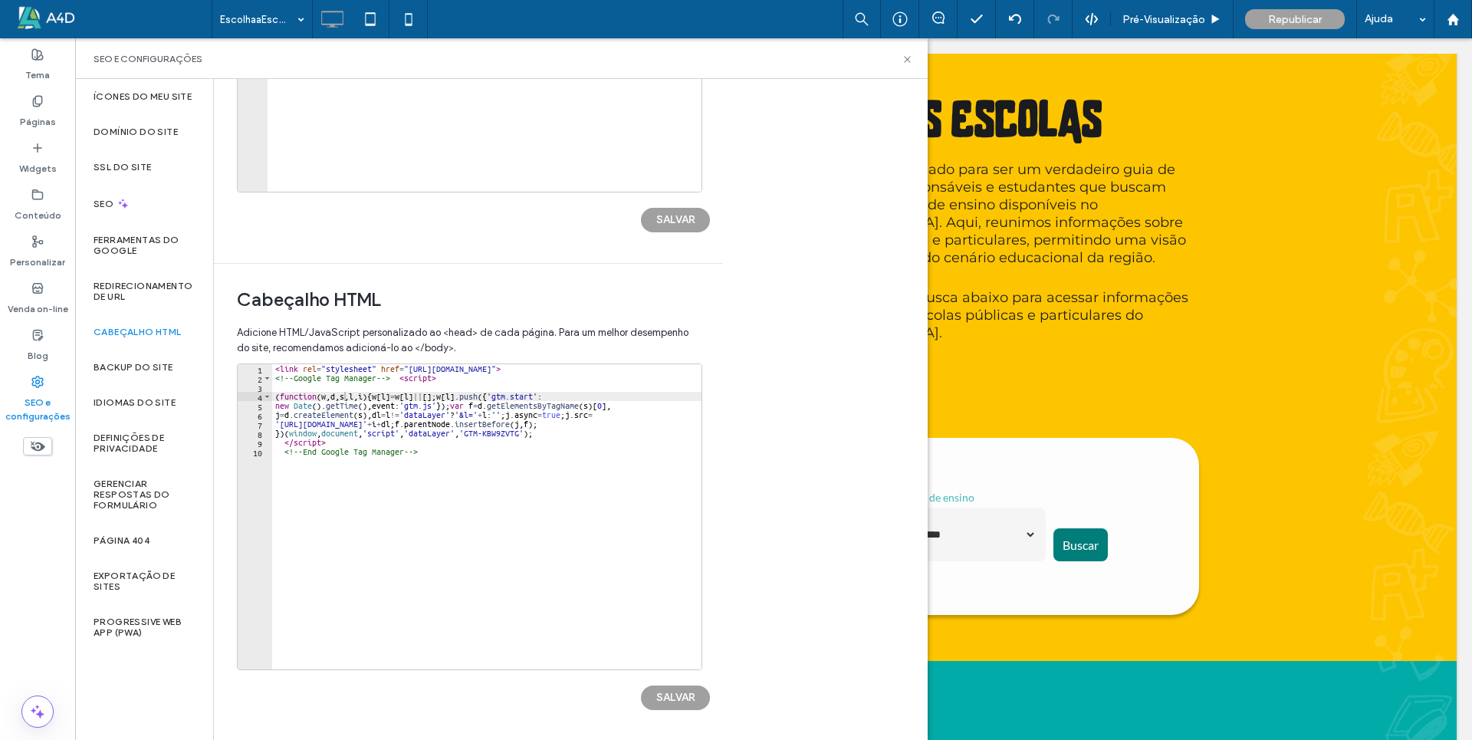
scroll to position [17, 0]
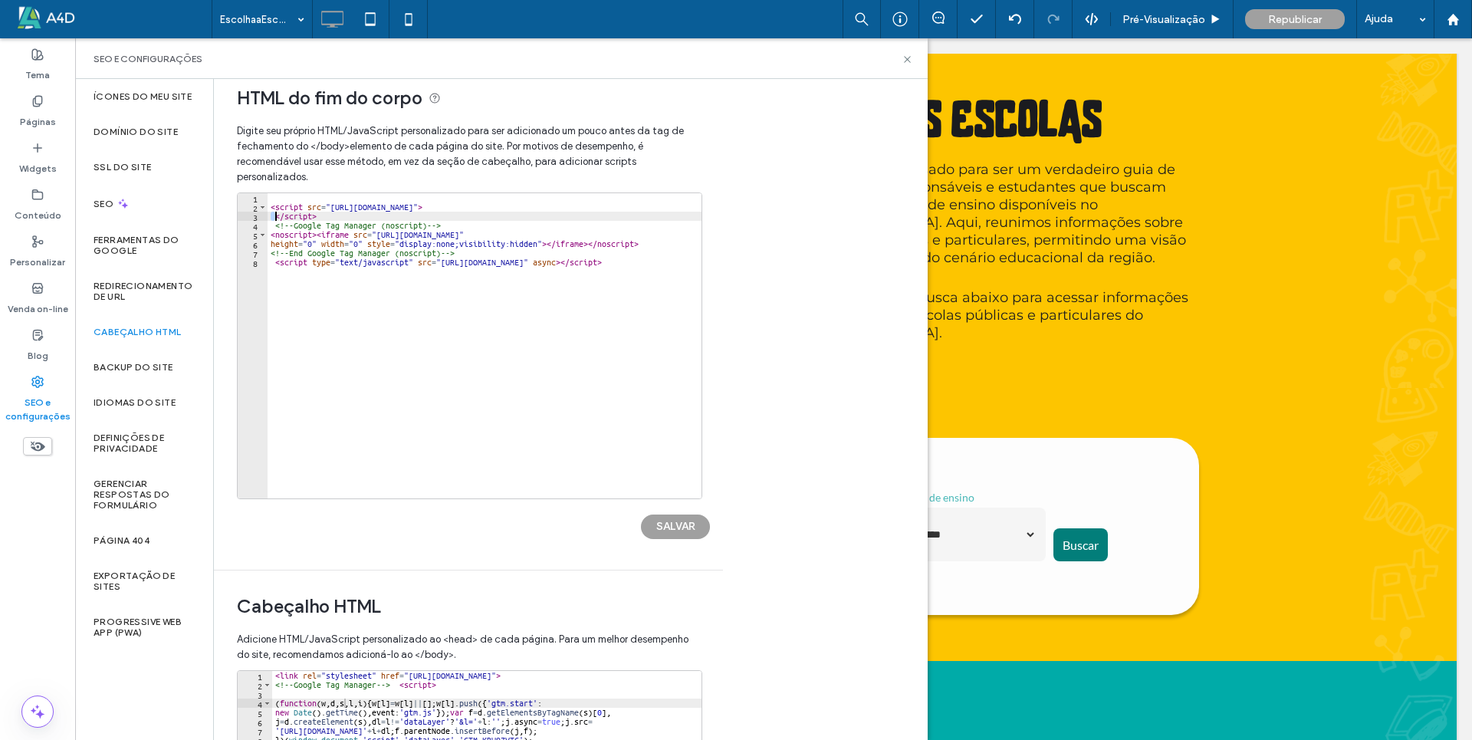
type textarea "**********"
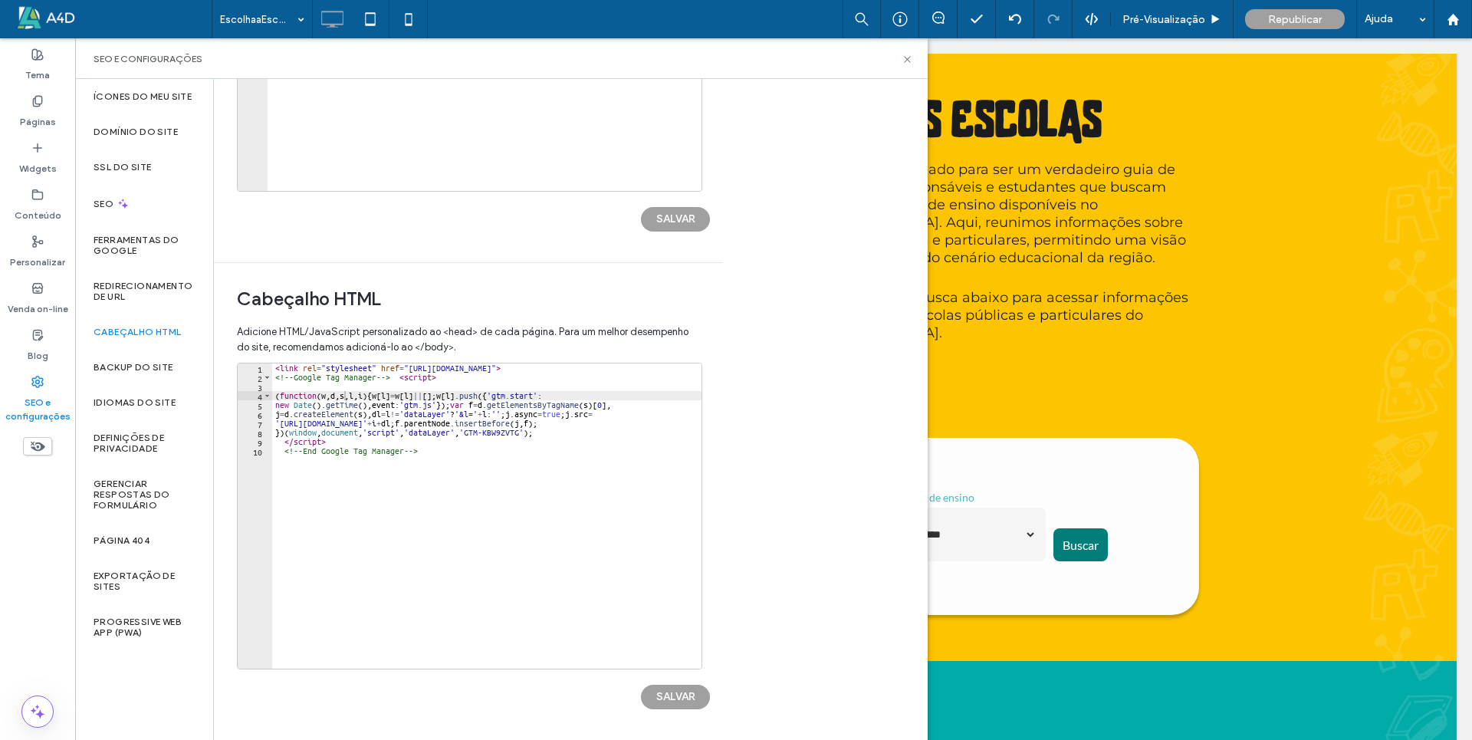
scroll to position [326, 0]
click at [274, 363] on div "< link rel = "stylesheet" href = "[URL][DOMAIN_NAME]" > <!-- Google Tag Manager…" at bounding box center [546, 517] width 549 height 311
type textarea "**********"
click at [696, 695] on button "SALVAR" at bounding box center [675, 695] width 69 height 25
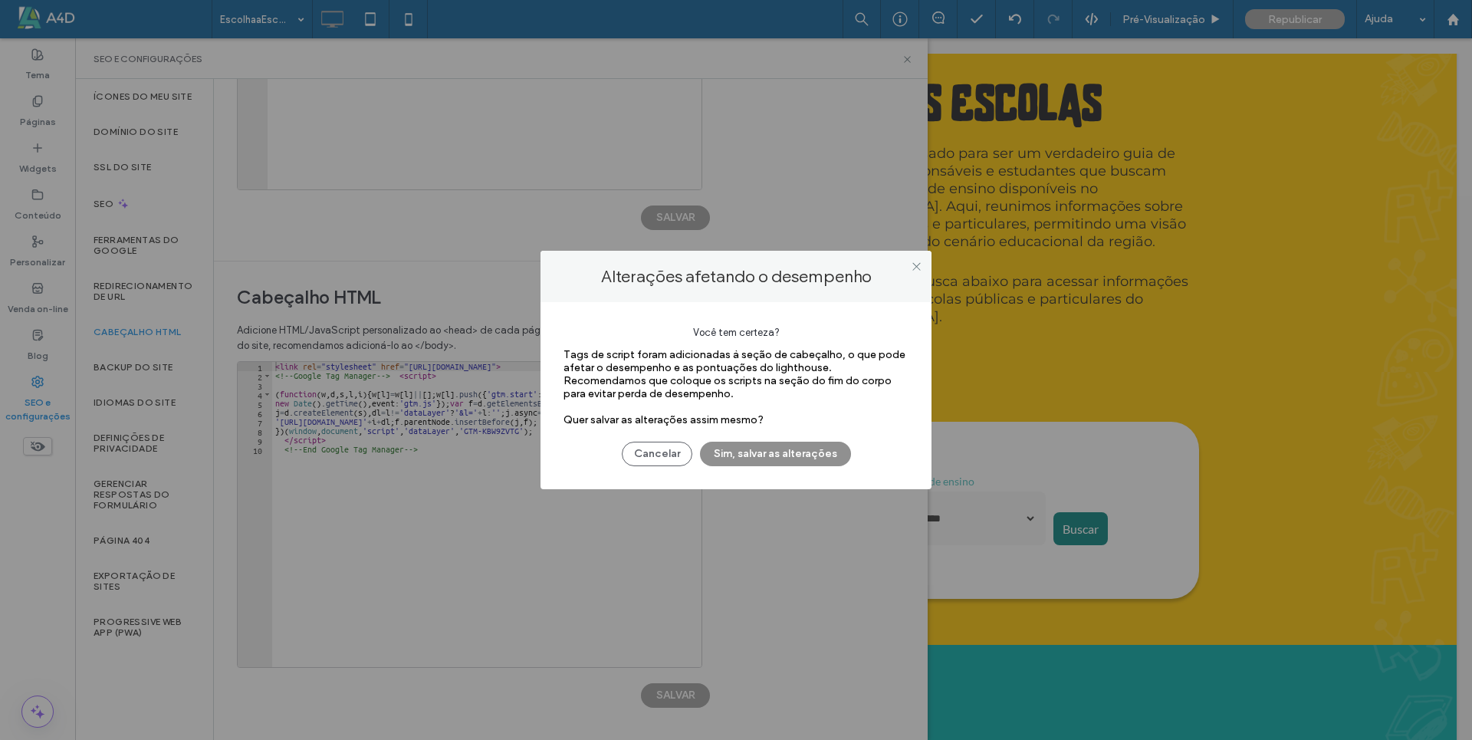
click at [760, 451] on button "Sim, salvar as alterações" at bounding box center [775, 453] width 151 height 25
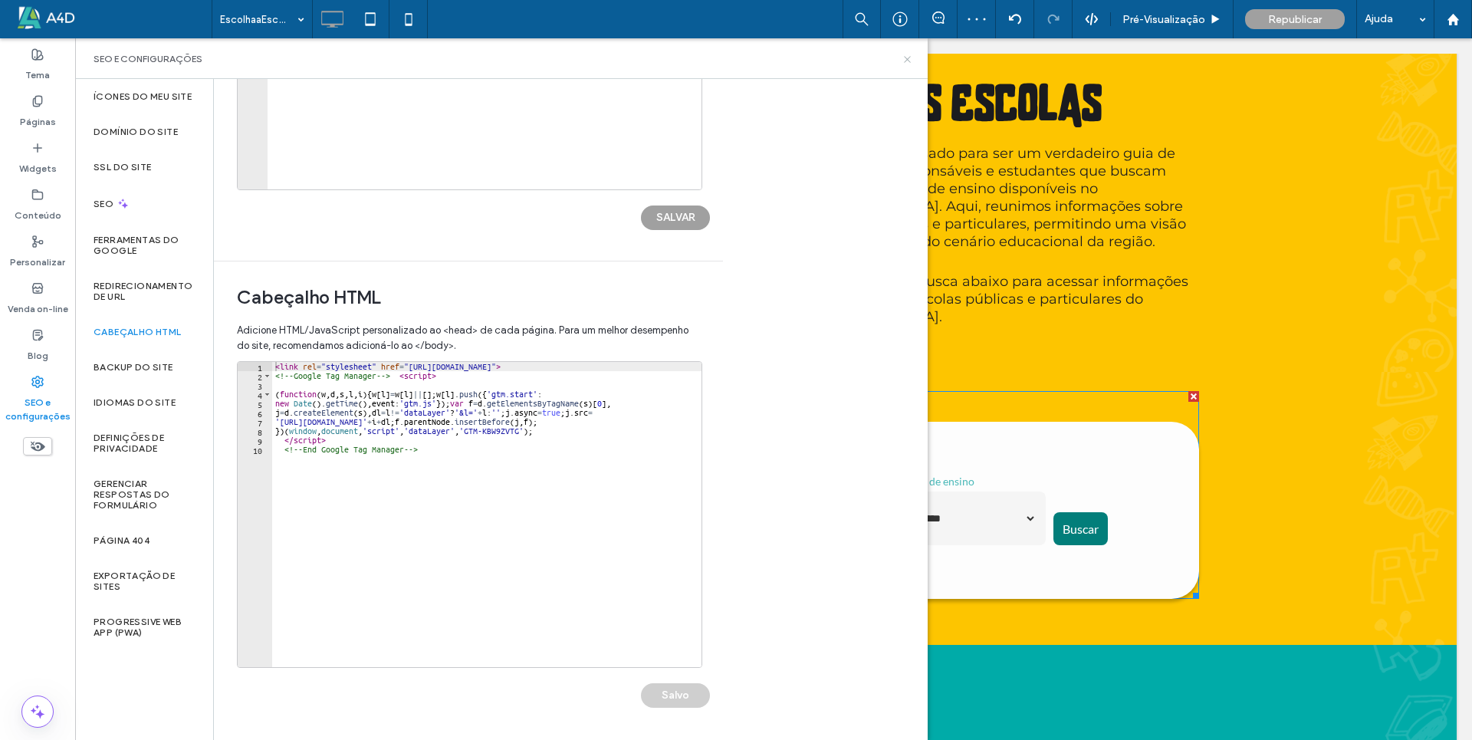
click at [904, 57] on icon at bounding box center [906, 59] width 11 height 11
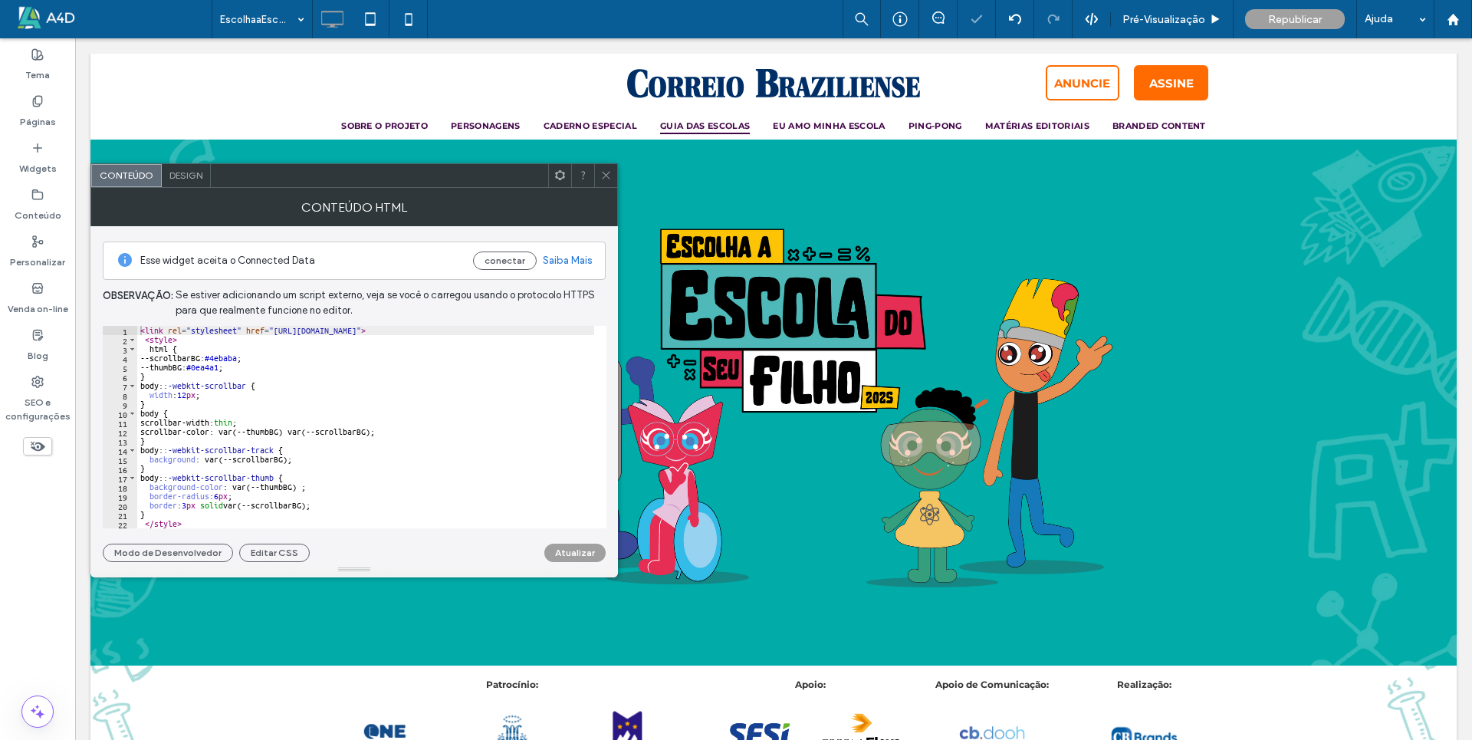
scroll to position [5641, 0]
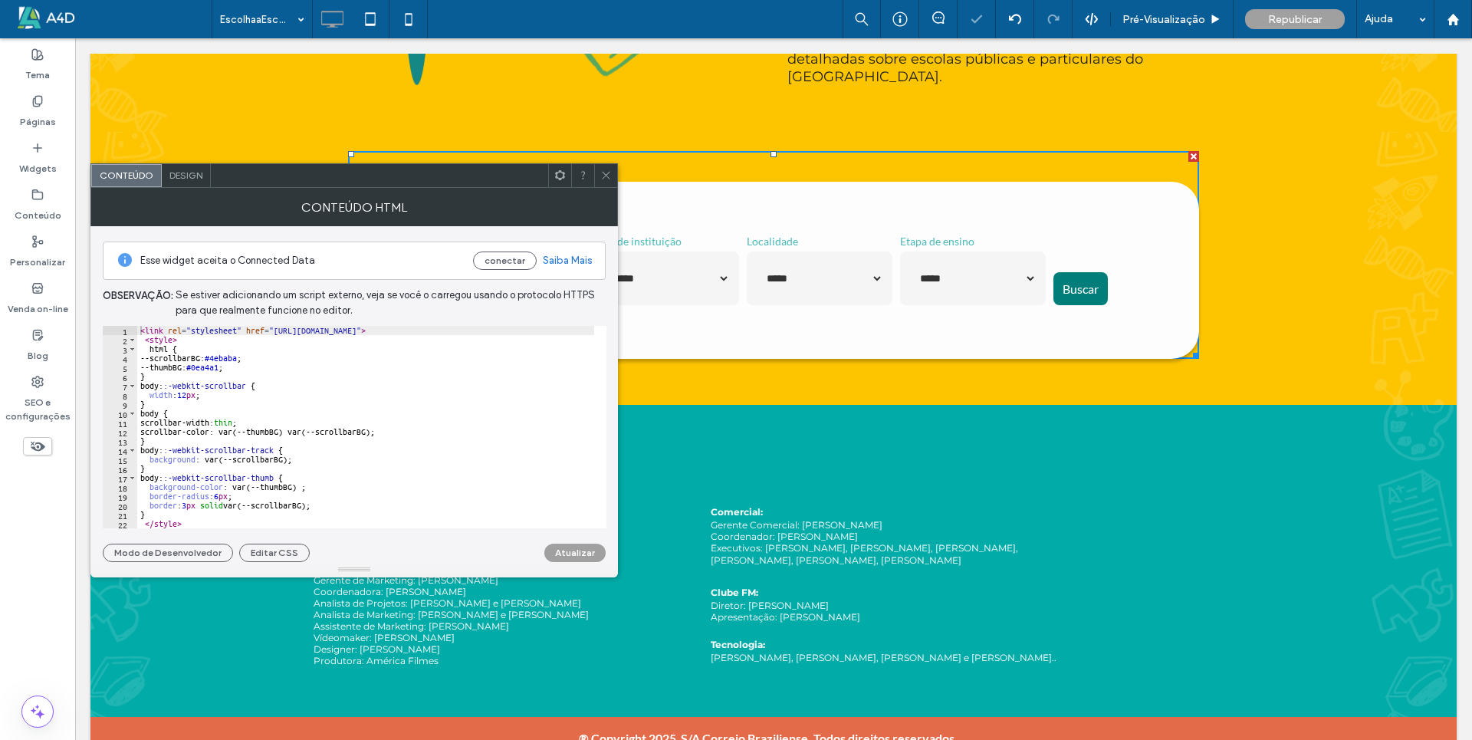
type textarea "**********"
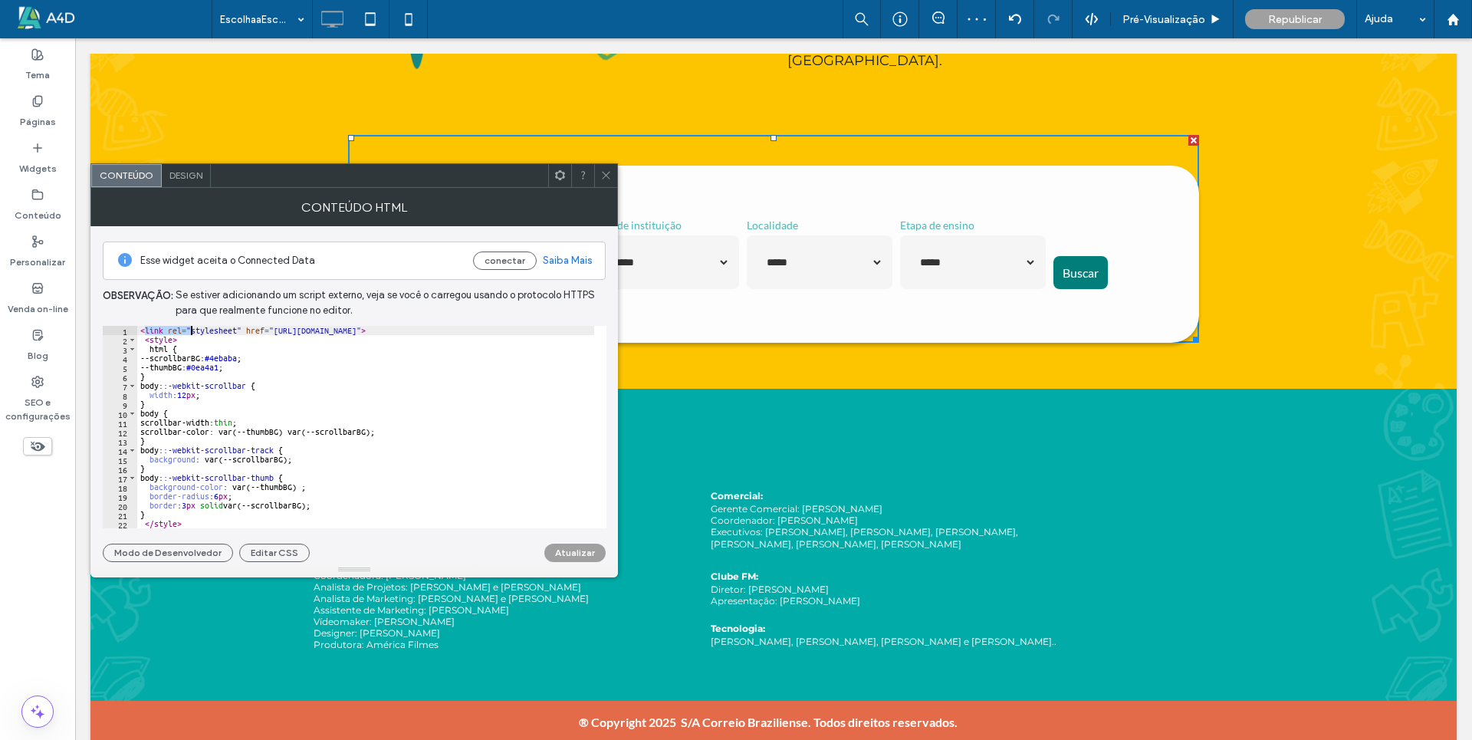
drag, startPoint x: 143, startPoint y: 330, endPoint x: 192, endPoint y: 329, distance: 49.1
click at [192, 329] on div "< link rel = "stylesheet" href = "[URL][DOMAIN_NAME]" > < style > html { --scro…" at bounding box center [411, 430] width 549 height 208
click at [189, 329] on div "< link rel = "stylesheet" href = "[URL][DOMAIN_NAME]" > < style > html { --scro…" at bounding box center [365, 427] width 457 height 202
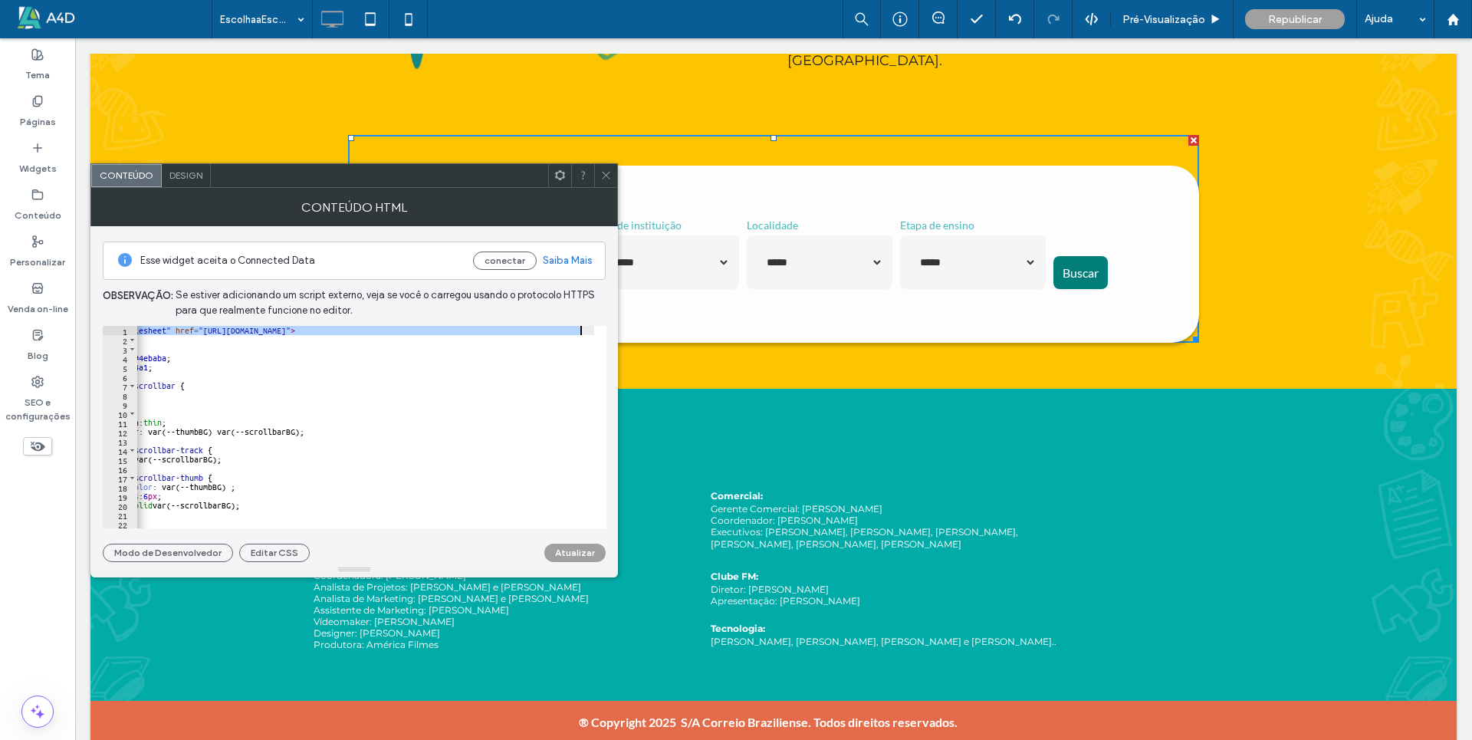
scroll to position [0, 92]
drag, startPoint x: 141, startPoint y: 330, endPoint x: 605, endPoint y: 327, distance: 463.7
click at [605, 327] on div "**********" at bounding box center [355, 427] width 504 height 202
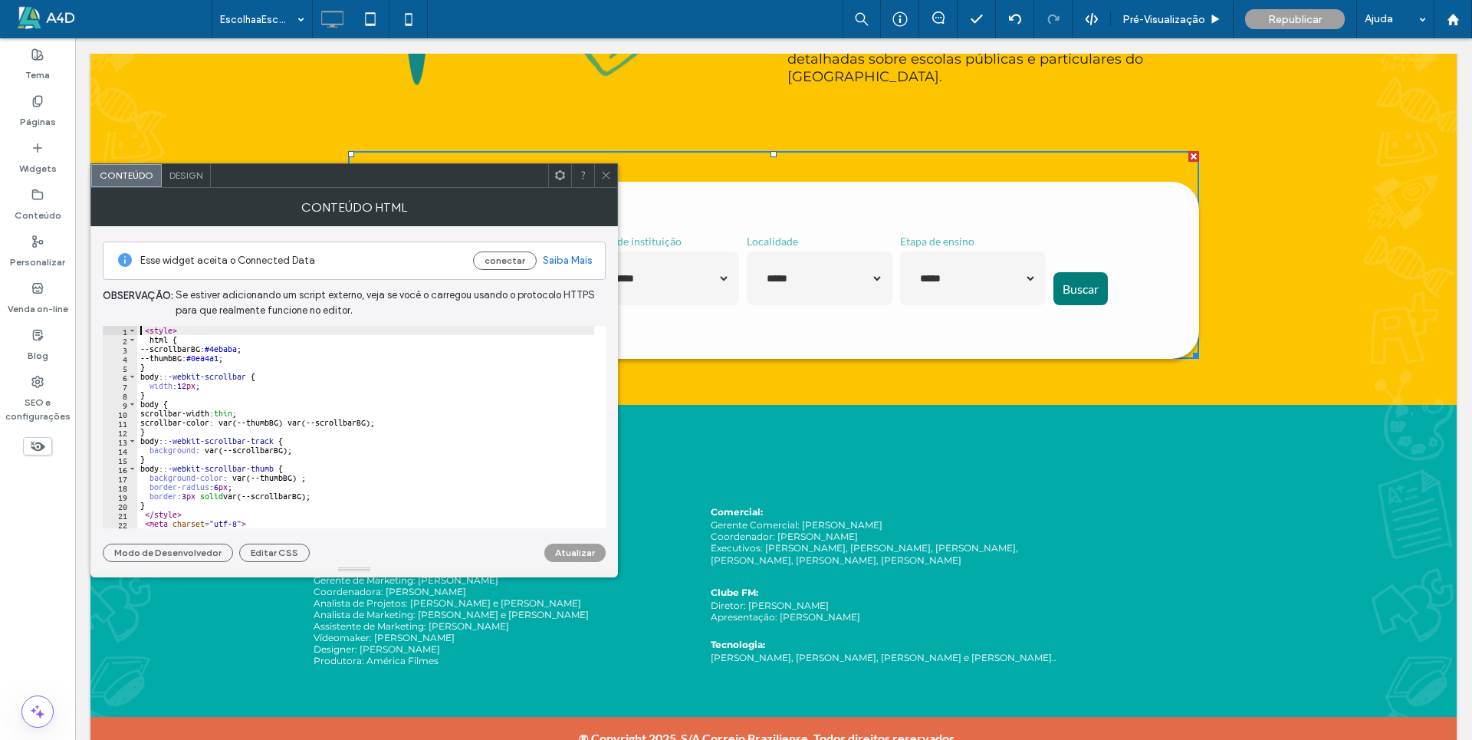
type textarea "*******"
click at [577, 555] on button "Atualizar" at bounding box center [574, 552] width 61 height 18
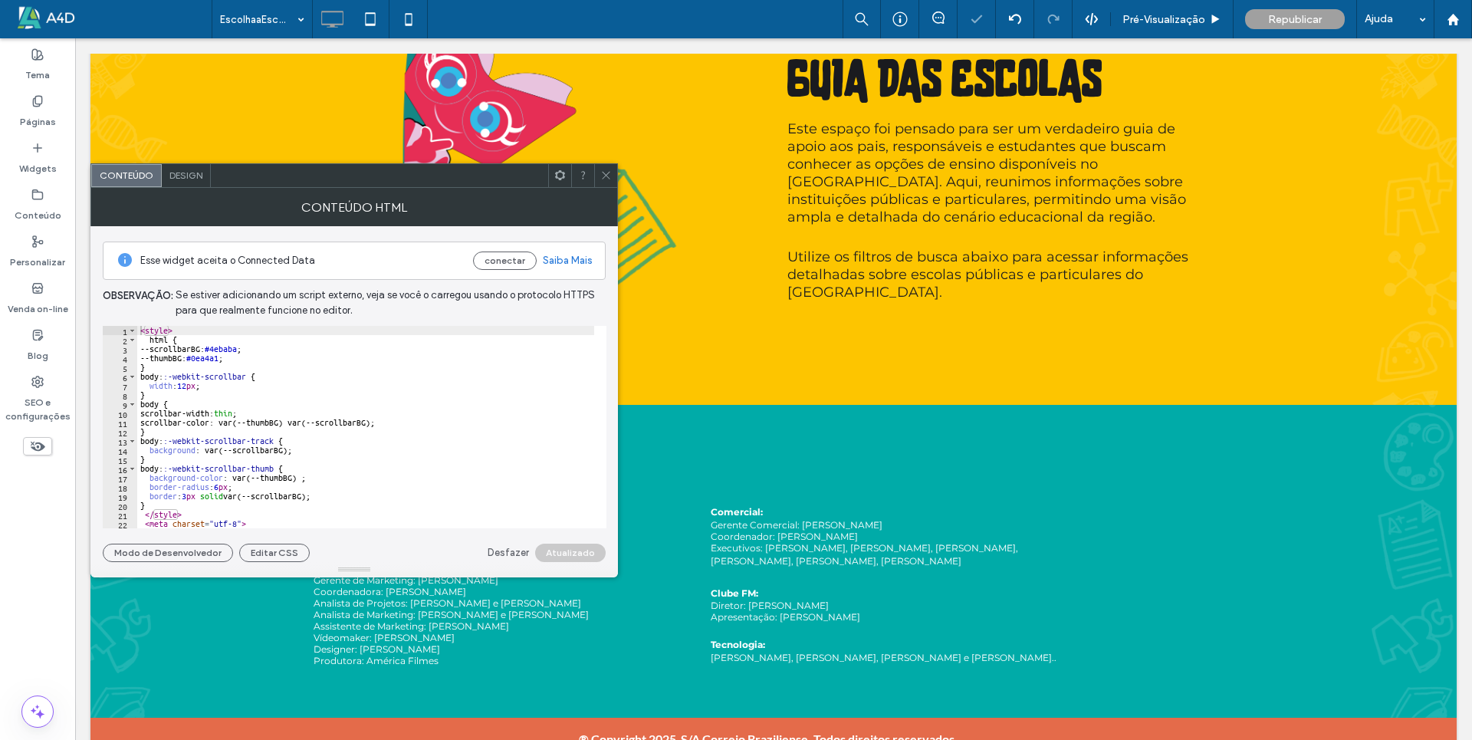
scroll to position [5442, 0]
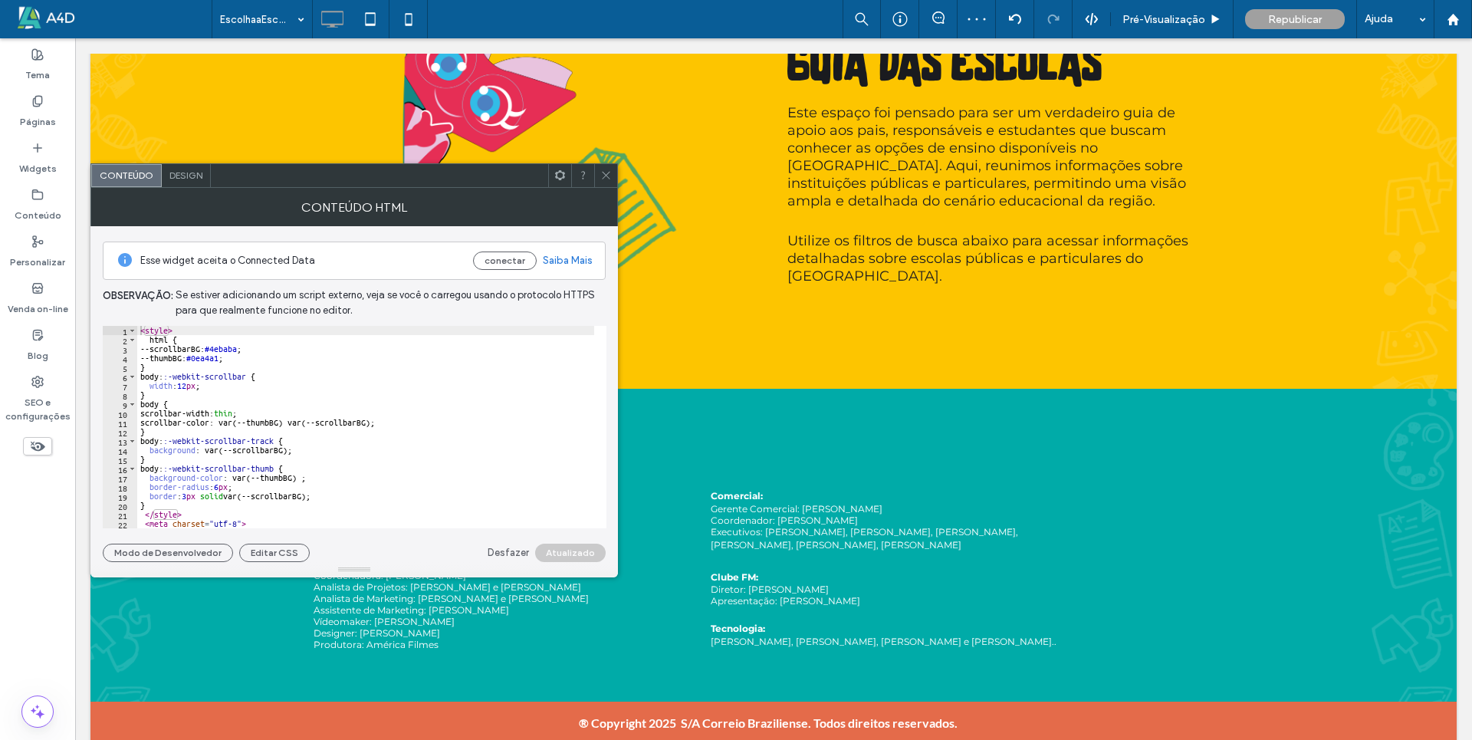
click at [606, 179] on icon at bounding box center [605, 174] width 11 height 11
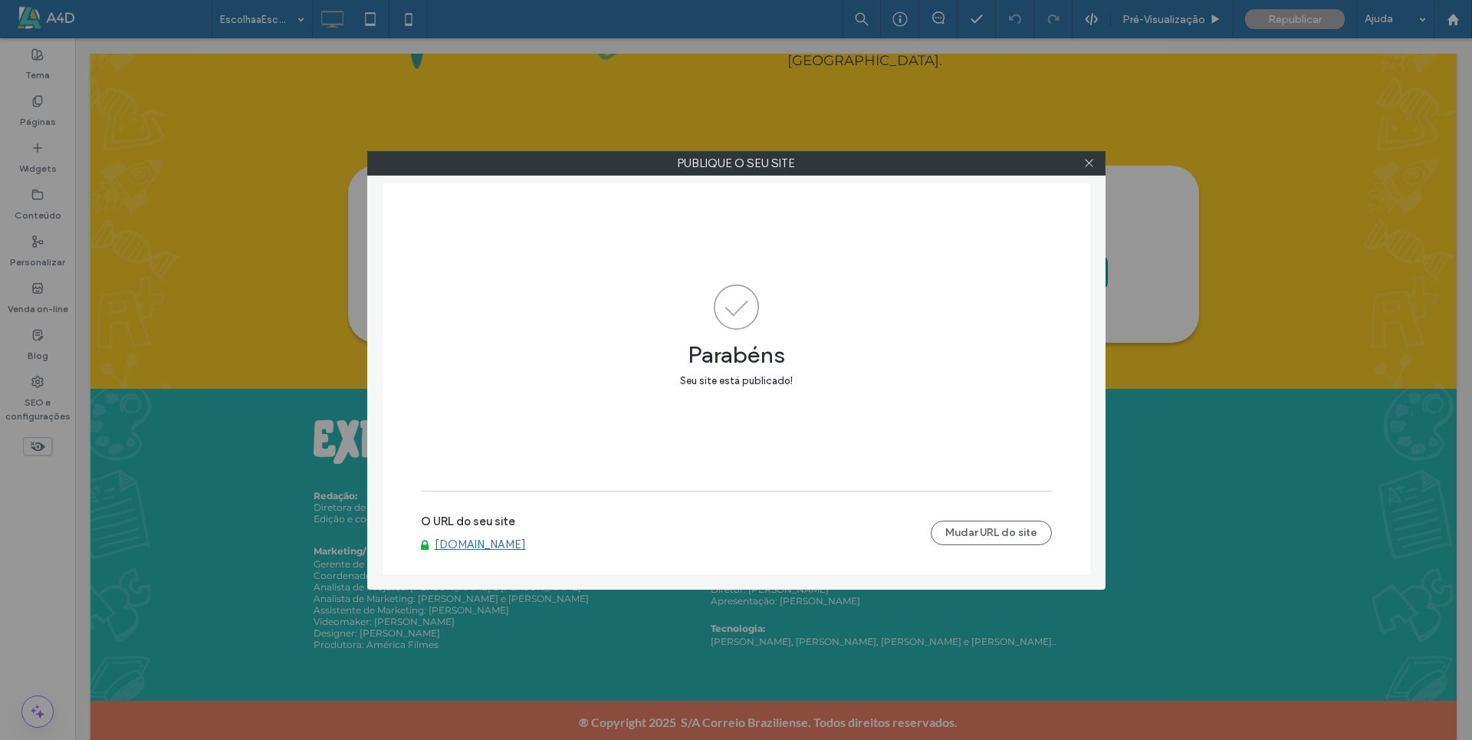
scroll to position [5641, 0]
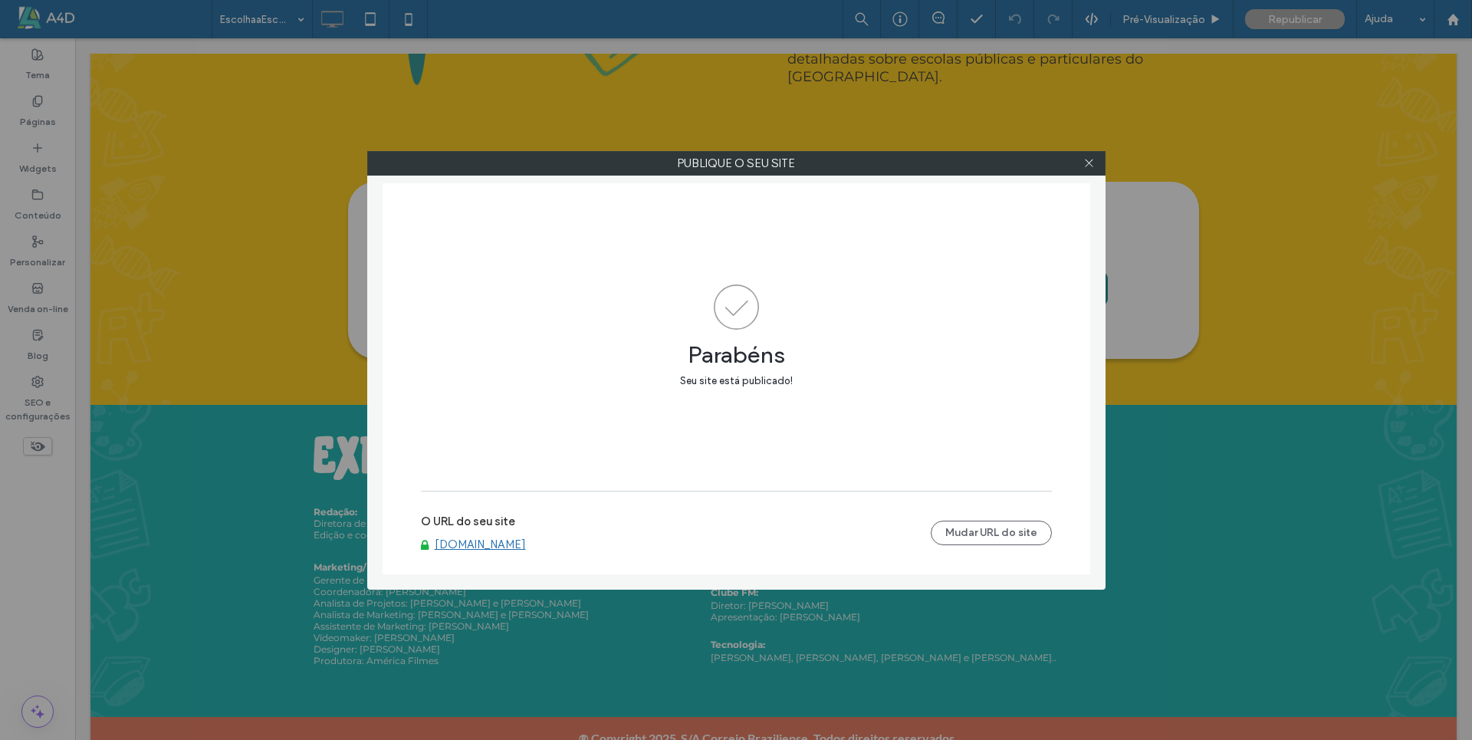
click at [526, 545] on link "[DOMAIN_NAME]" at bounding box center [480, 544] width 91 height 14
click at [1091, 165] on use at bounding box center [1089, 163] width 8 height 8
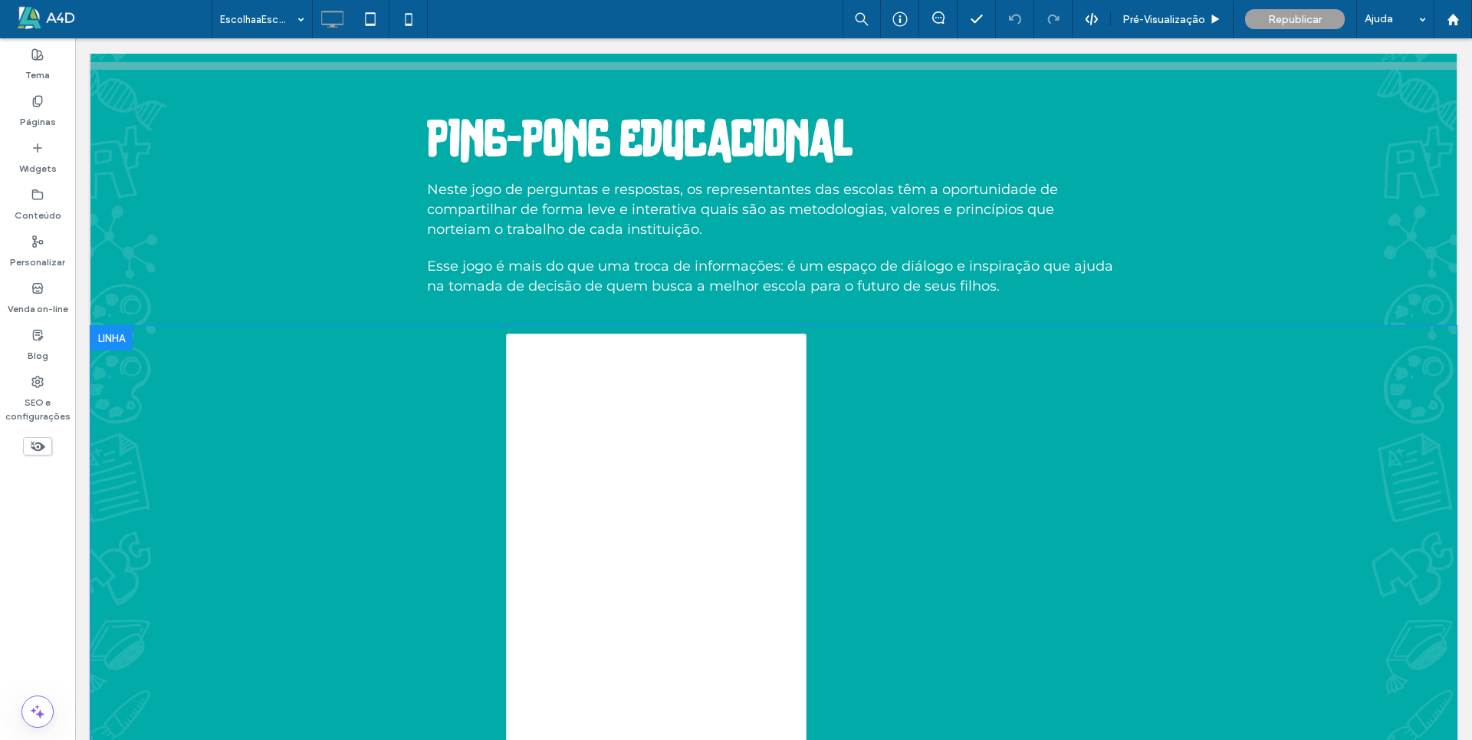
scroll to position [3363, 0]
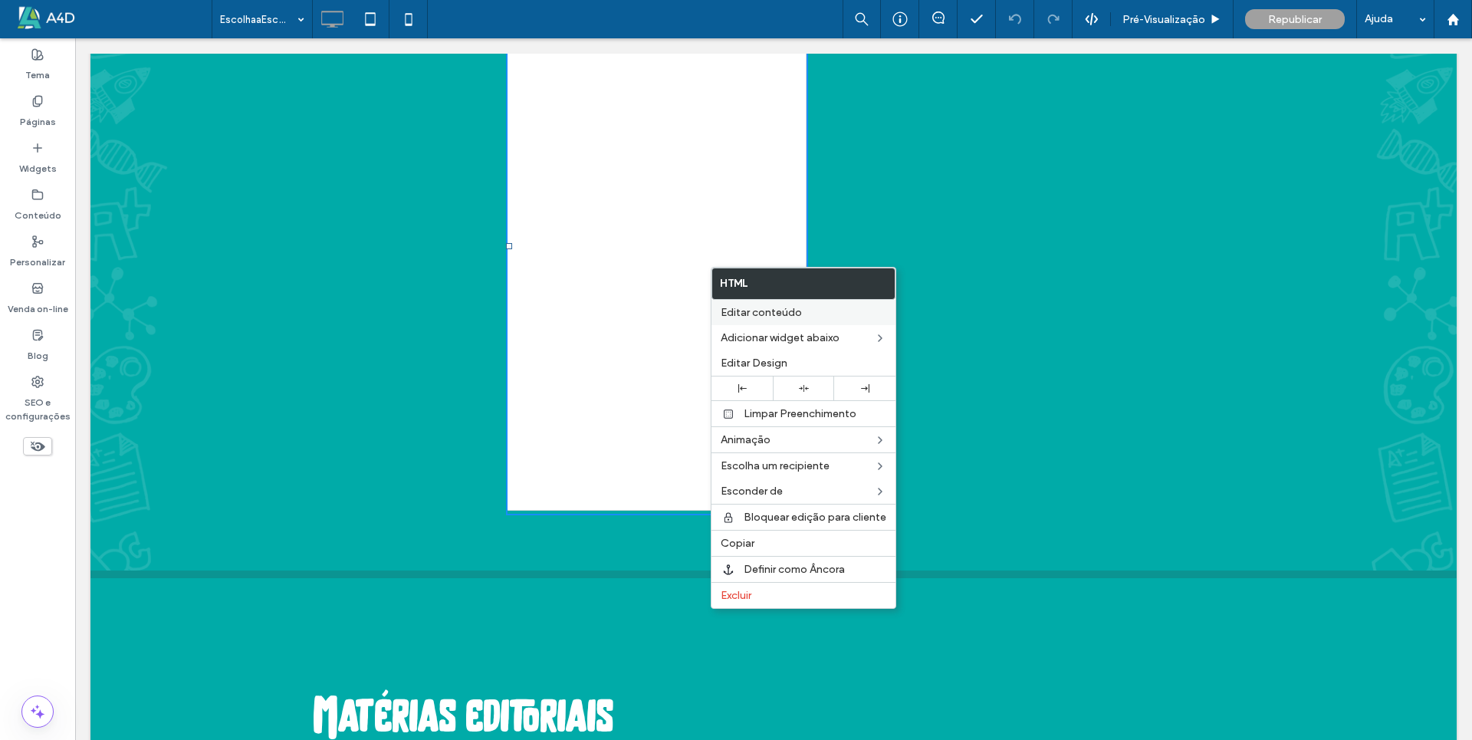
click at [769, 314] on span "Editar conteúdo" at bounding box center [760, 312] width 81 height 13
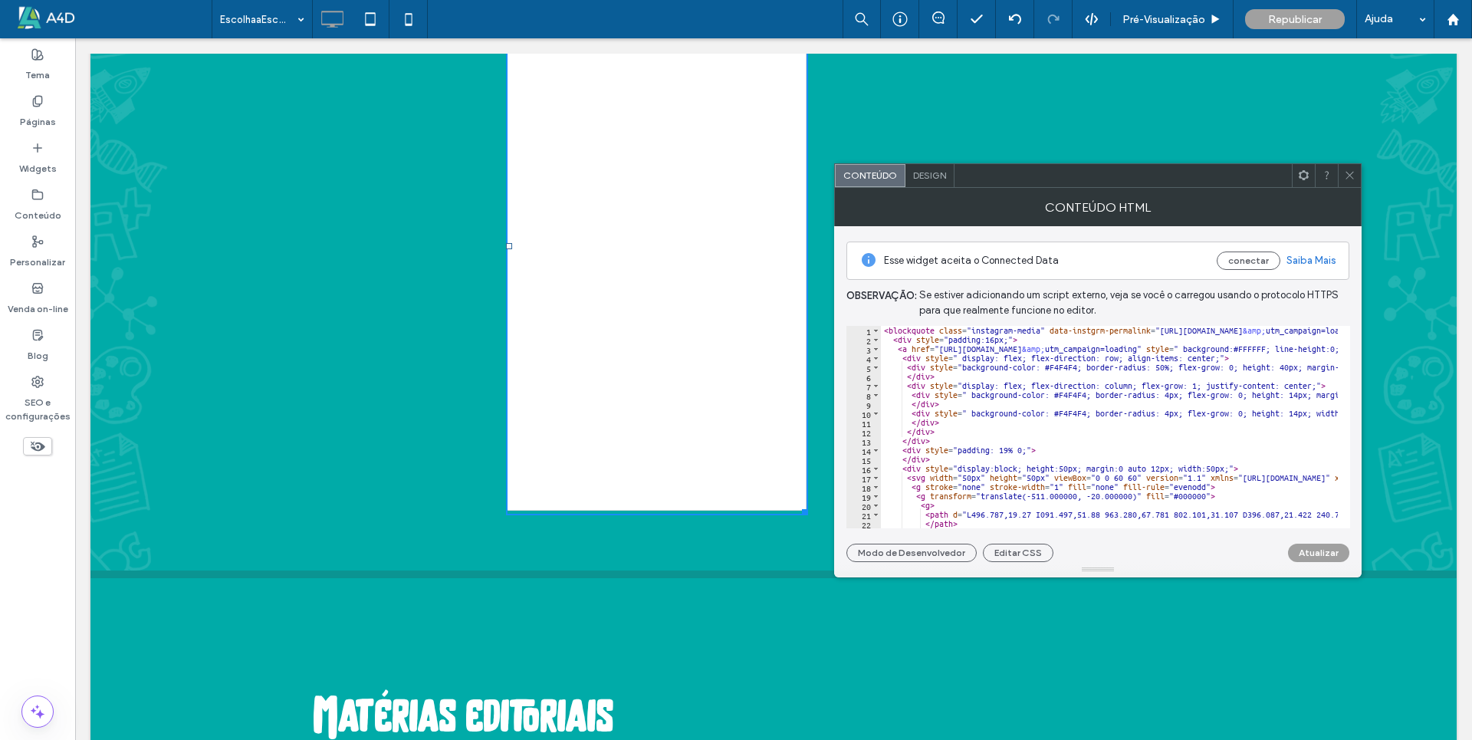
scroll to position [0, 0]
type textarea "**********"
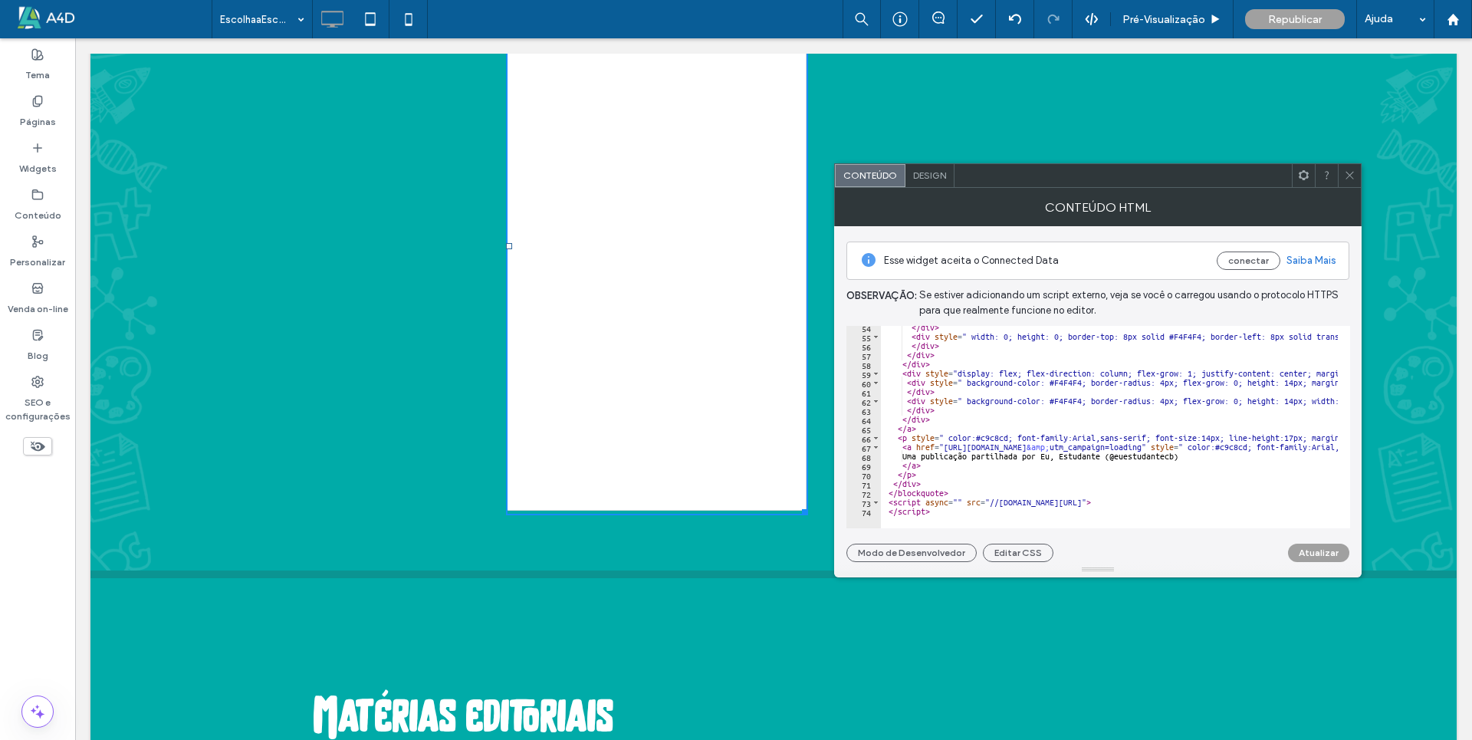
scroll to position [491, 0]
click at [1352, 175] on icon at bounding box center [1349, 174] width 11 height 11
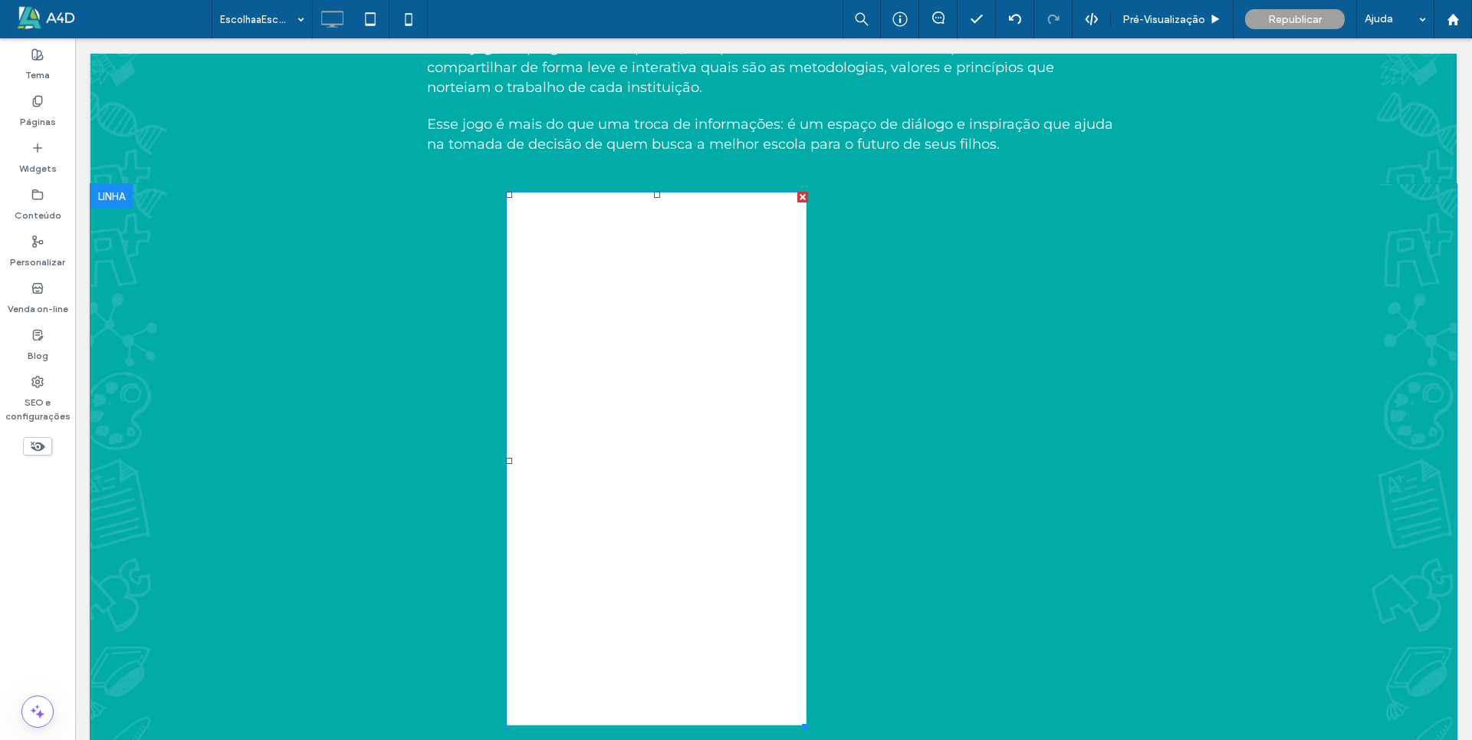
scroll to position [3133, 0]
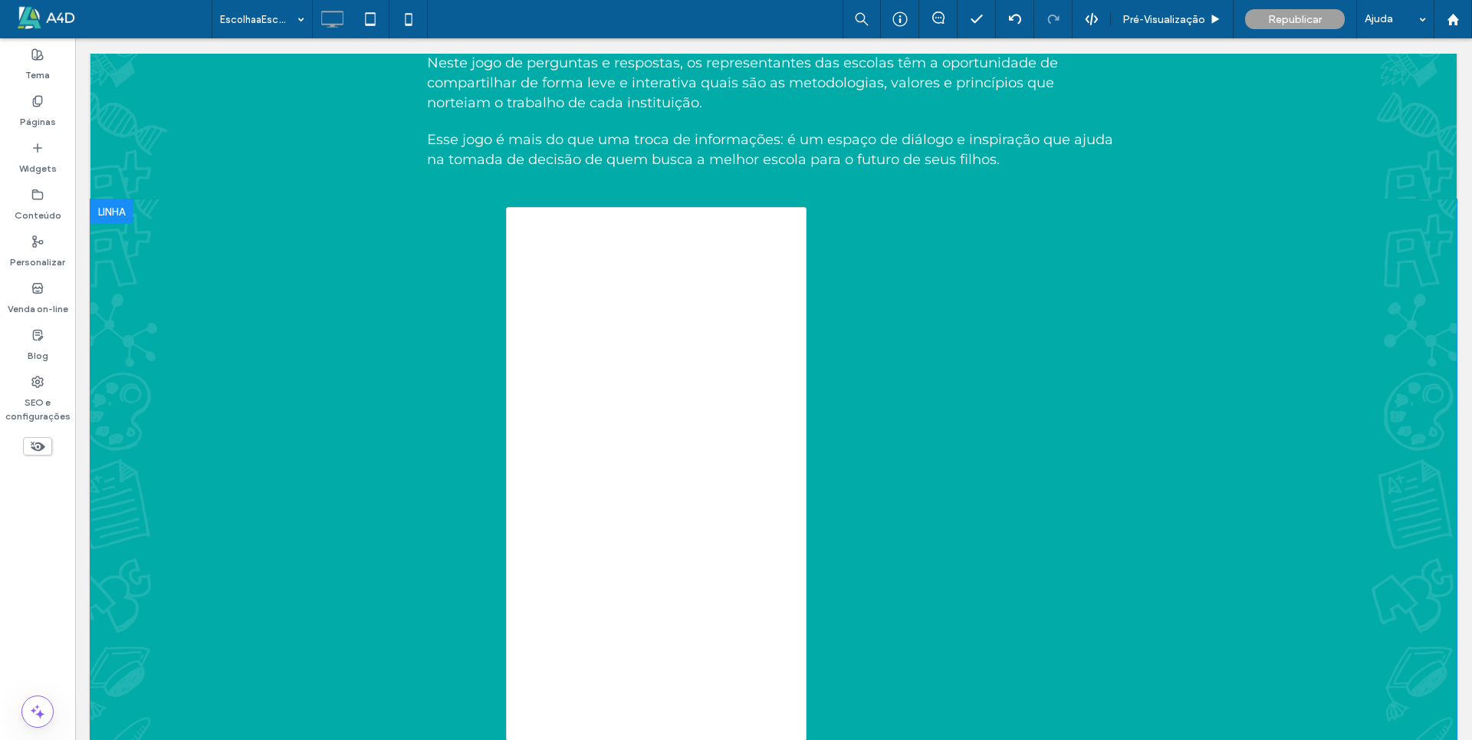
click at [475, 310] on div "Click To Paste" at bounding box center [773, 475] width 920 height 553
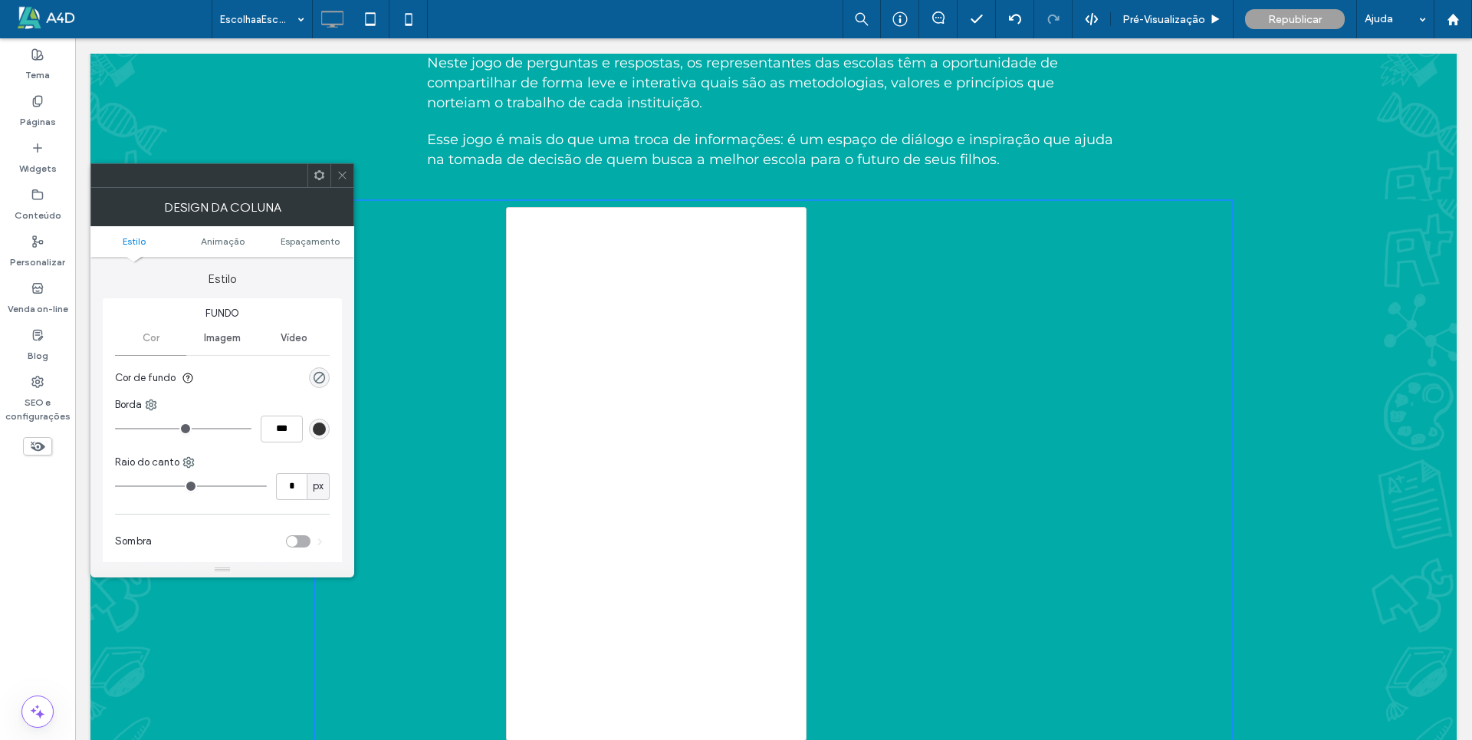
click at [343, 174] on icon at bounding box center [341, 174] width 11 height 11
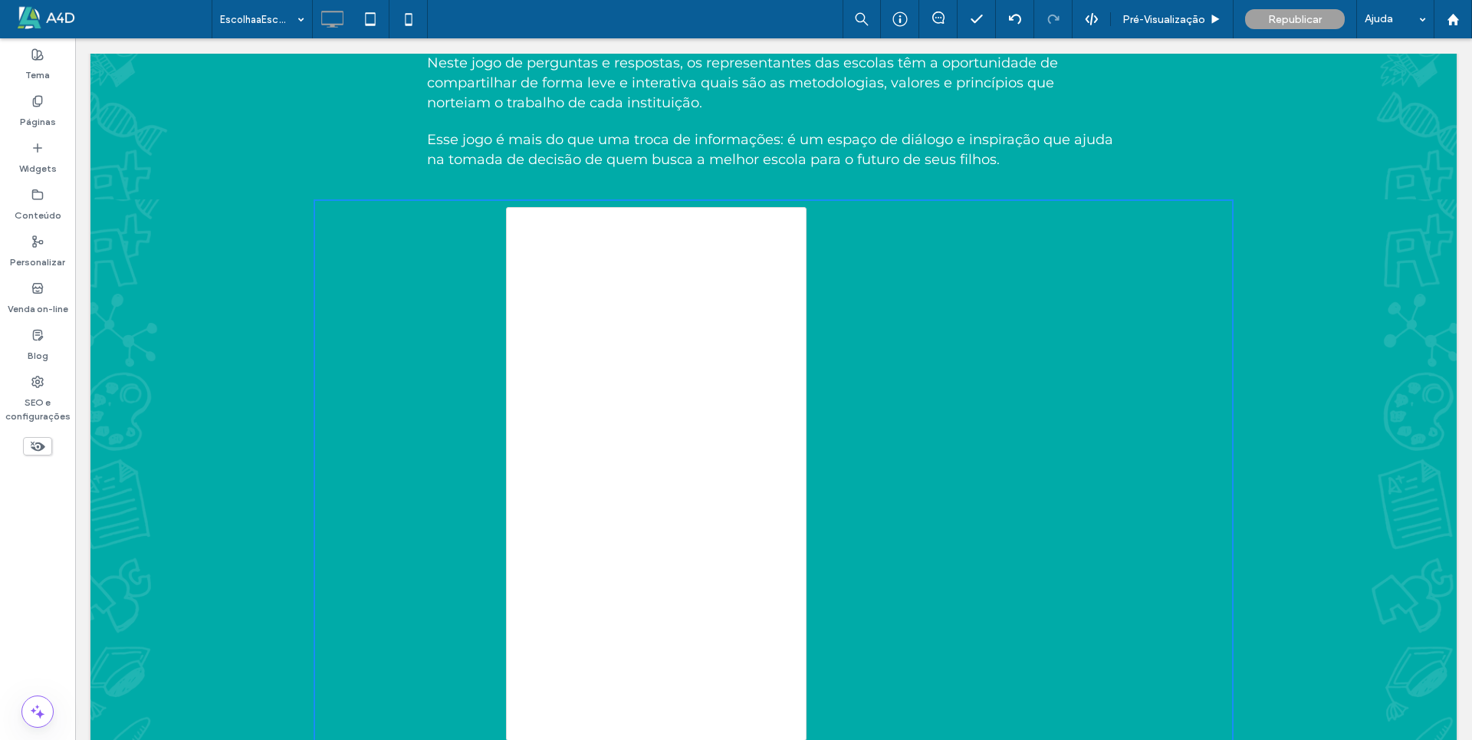
click at [1117, 344] on div "Click To Paste" at bounding box center [773, 475] width 920 height 553
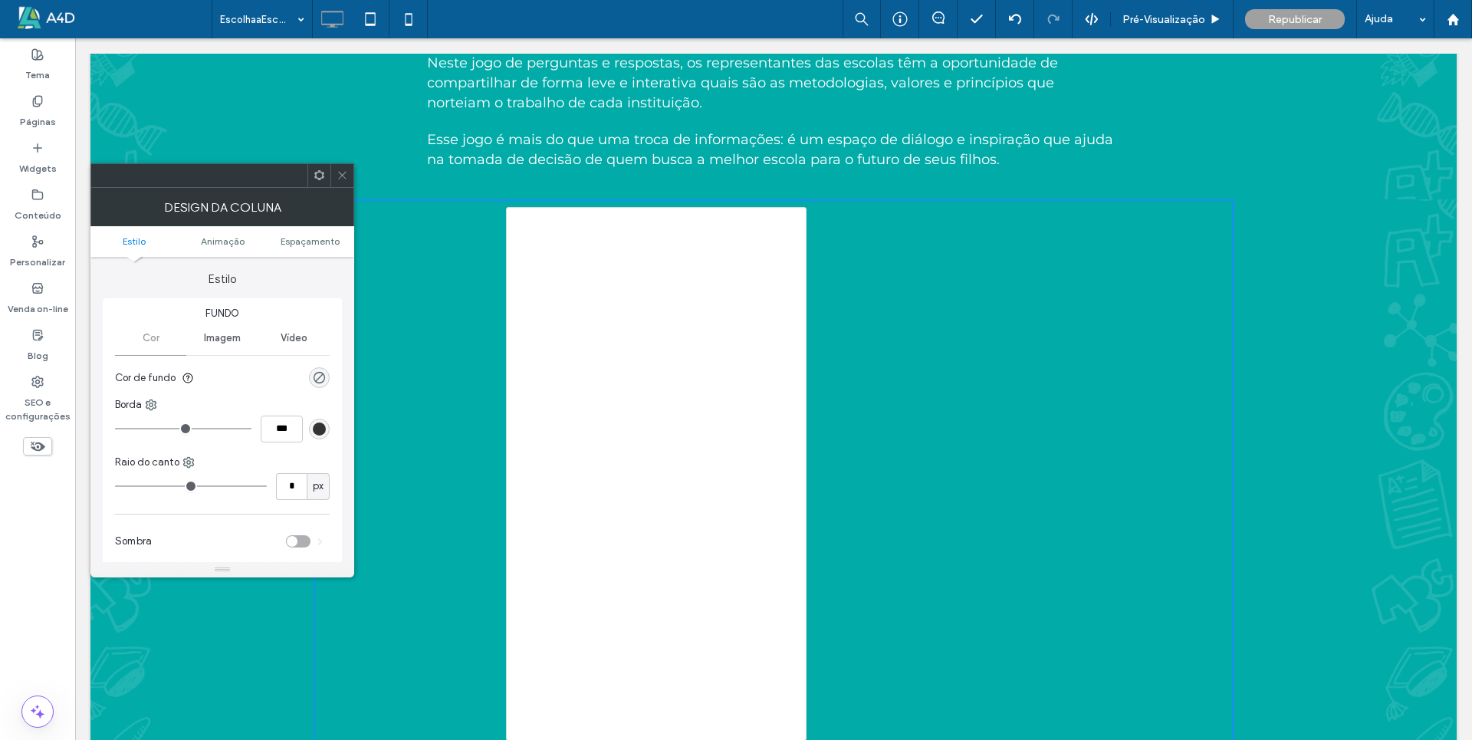
click at [338, 175] on icon at bounding box center [341, 174] width 11 height 11
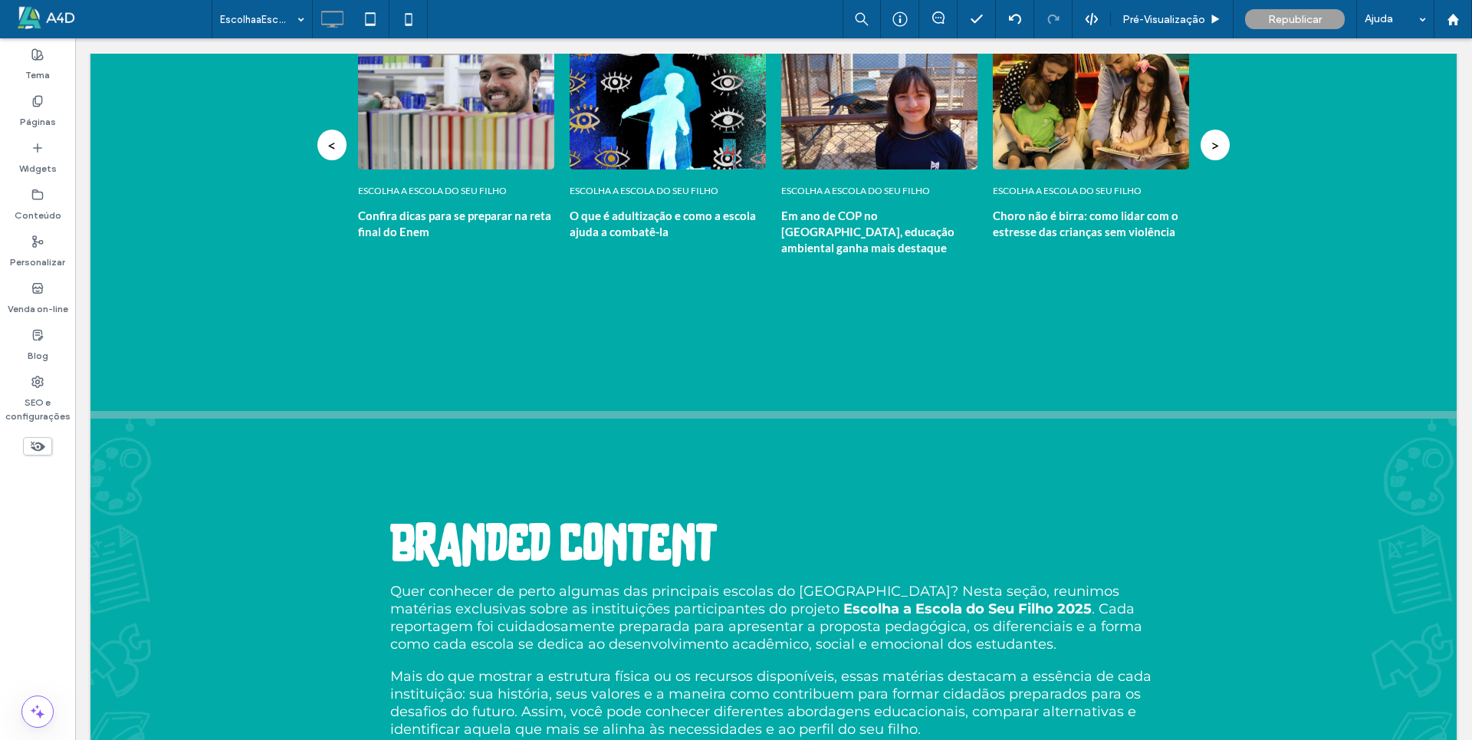
scroll to position [3593, 0]
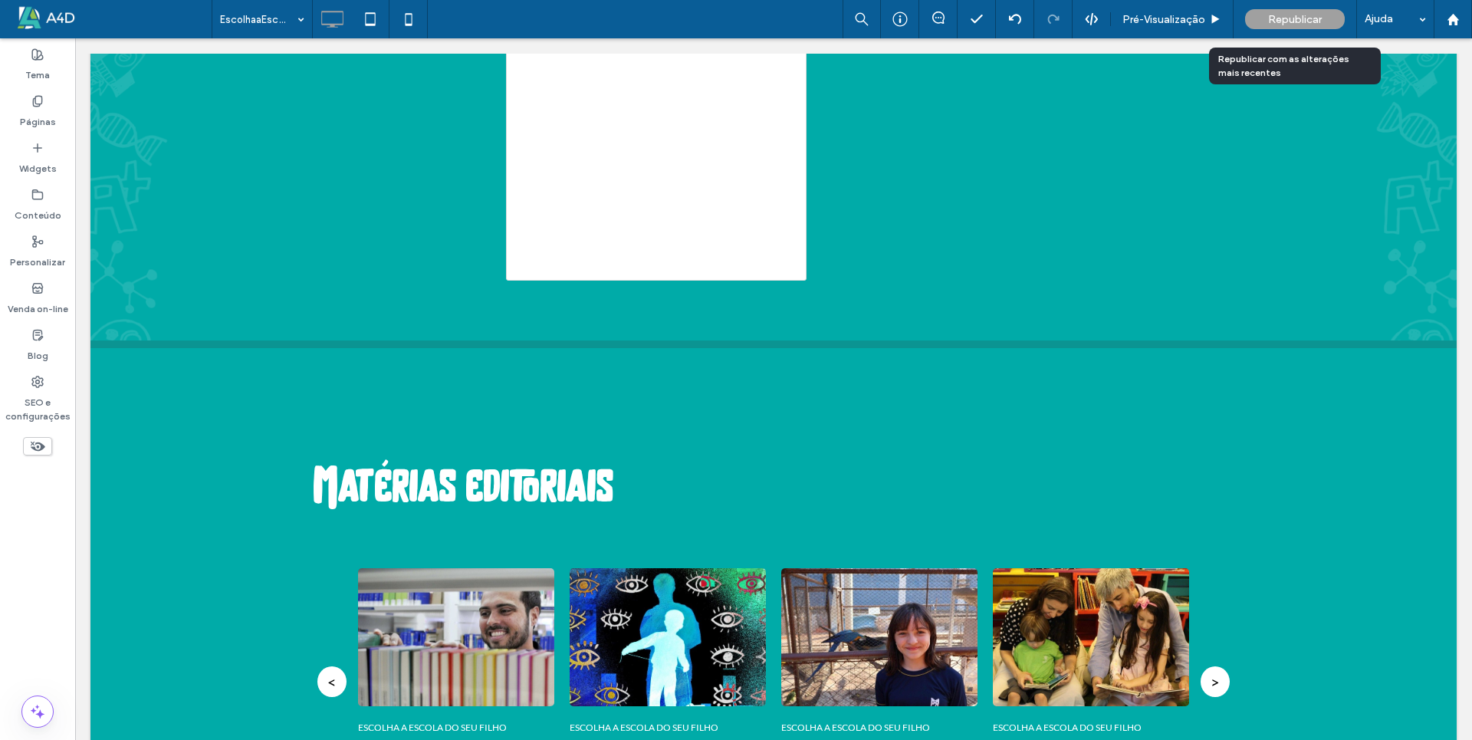
click at [1300, 23] on span "Republicar" at bounding box center [1295, 19] width 54 height 13
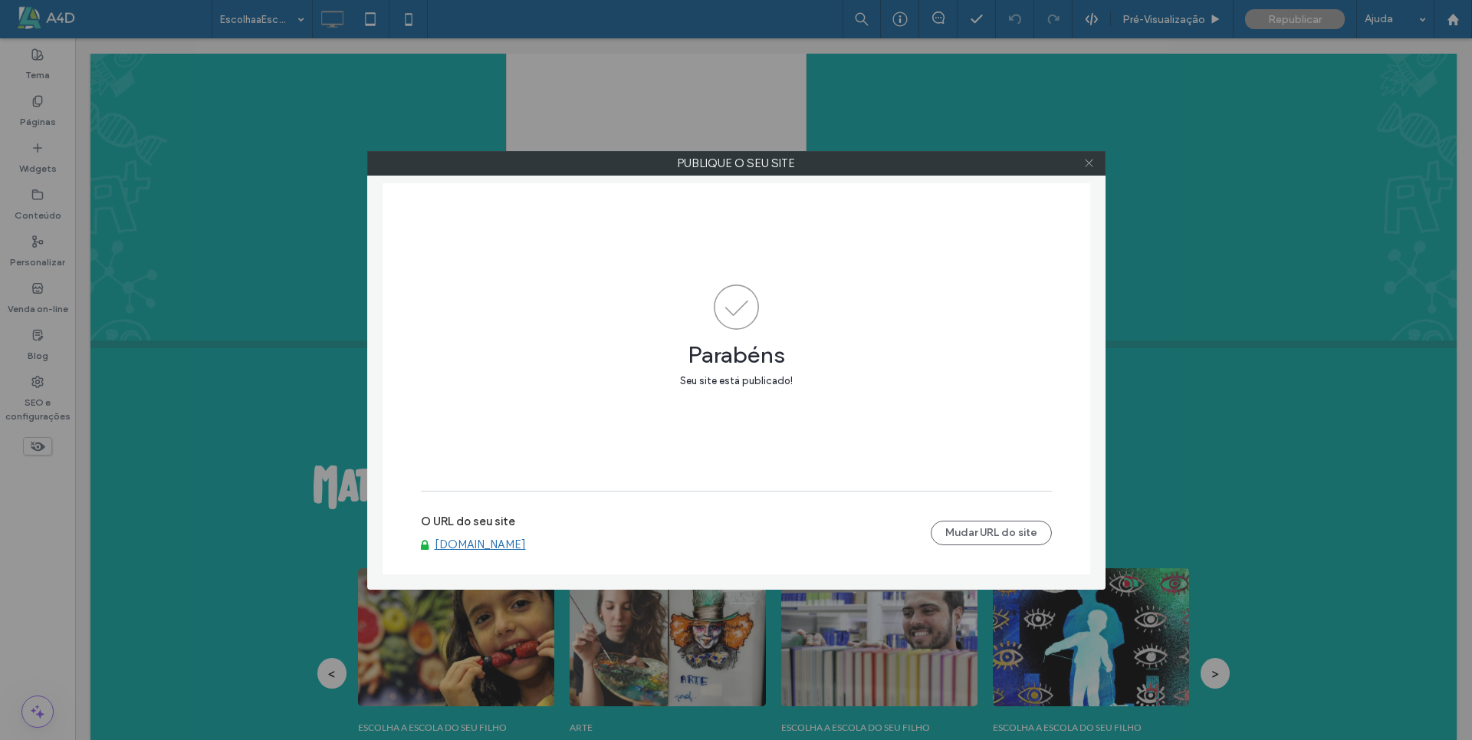
click at [1093, 165] on icon at bounding box center [1088, 162] width 11 height 11
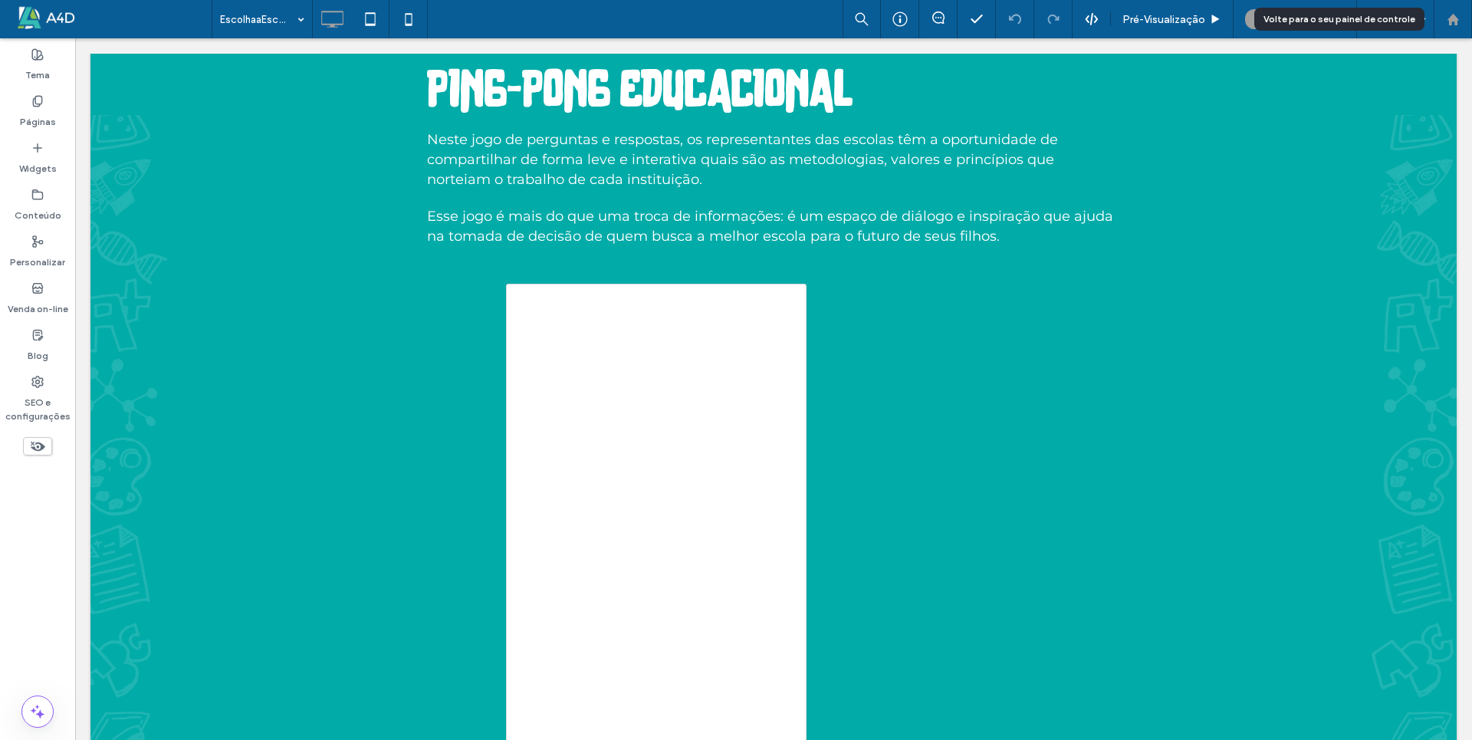
scroll to position [1984, 0]
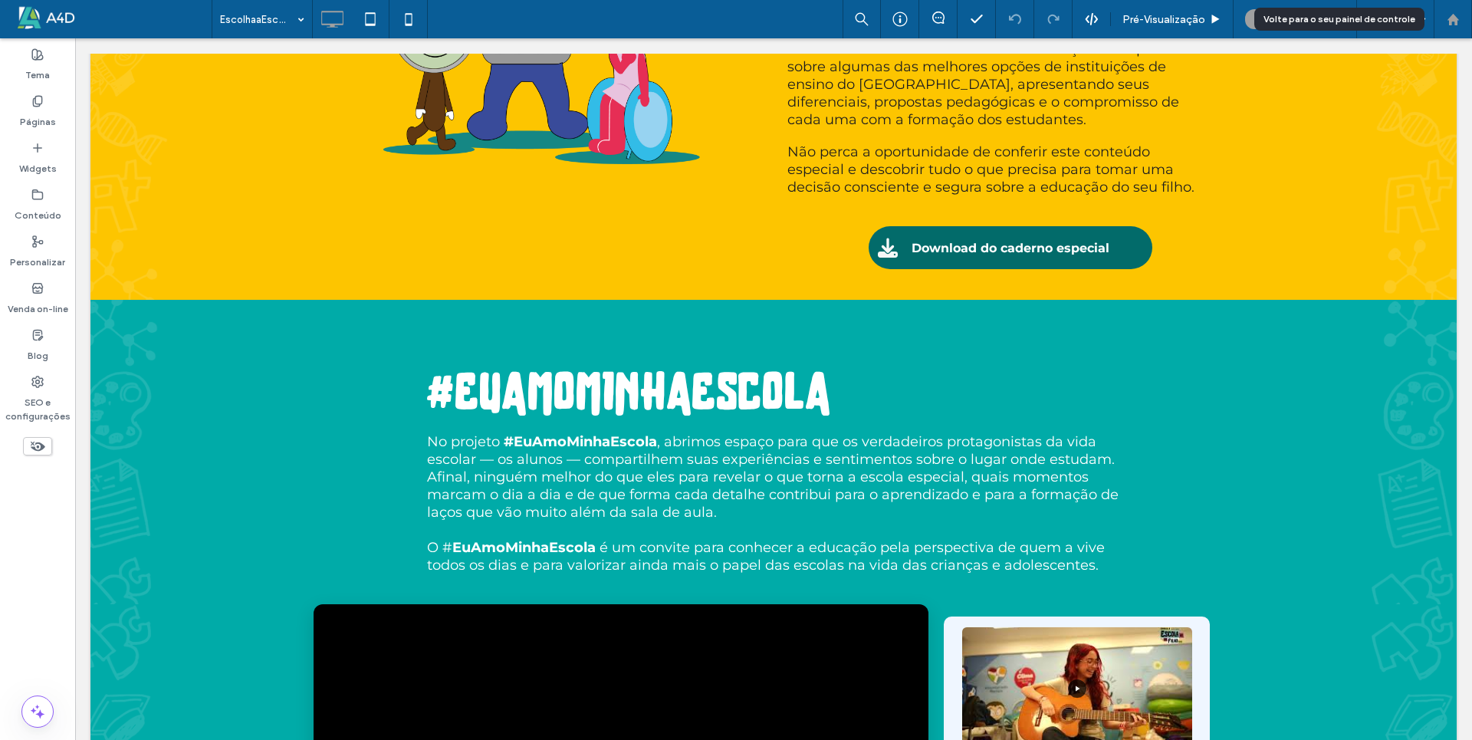
click at [1460, 13] on div at bounding box center [1452, 19] width 37 height 13
